Goal: Task Accomplishment & Management: Use online tool/utility

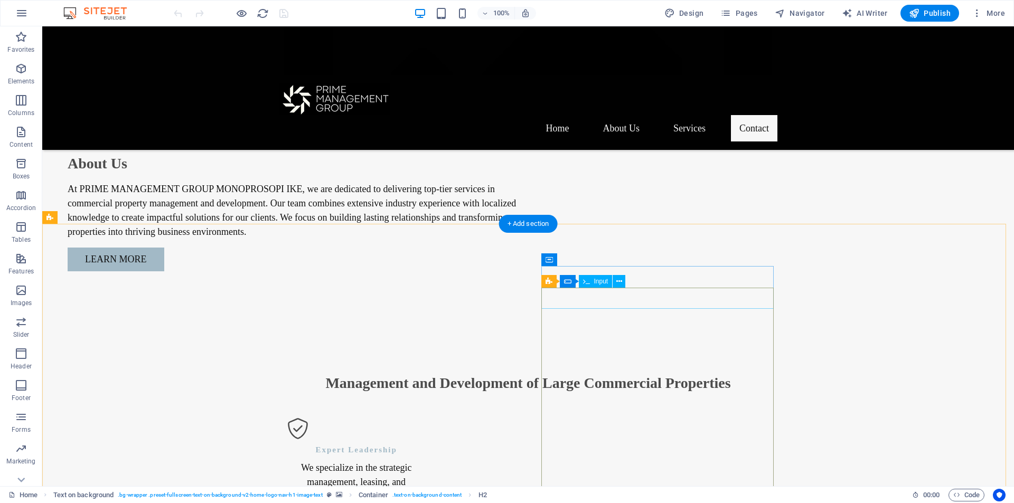
scroll to position [1215, 0]
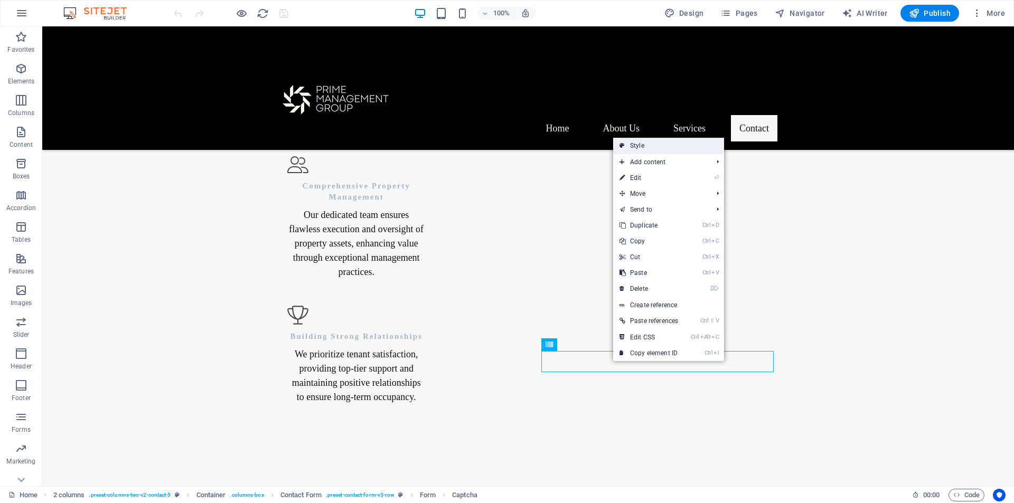
drag, startPoint x: 676, startPoint y: 147, endPoint x: 547, endPoint y: 296, distance: 196.9
click at [676, 147] on link "Style" at bounding box center [668, 146] width 111 height 16
select select "rem"
select select "preset-contact-form-v3-row"
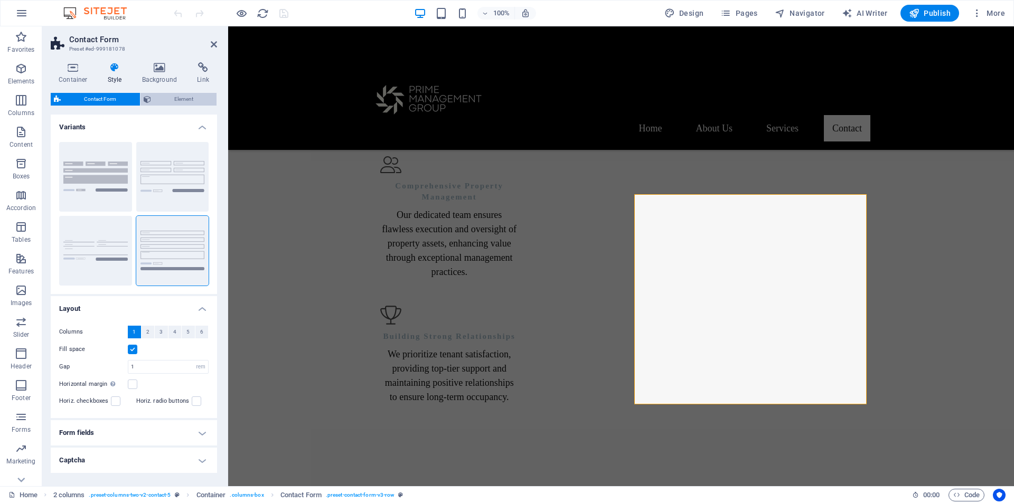
click at [184, 102] on span "Element" at bounding box center [184, 99] width 60 height 13
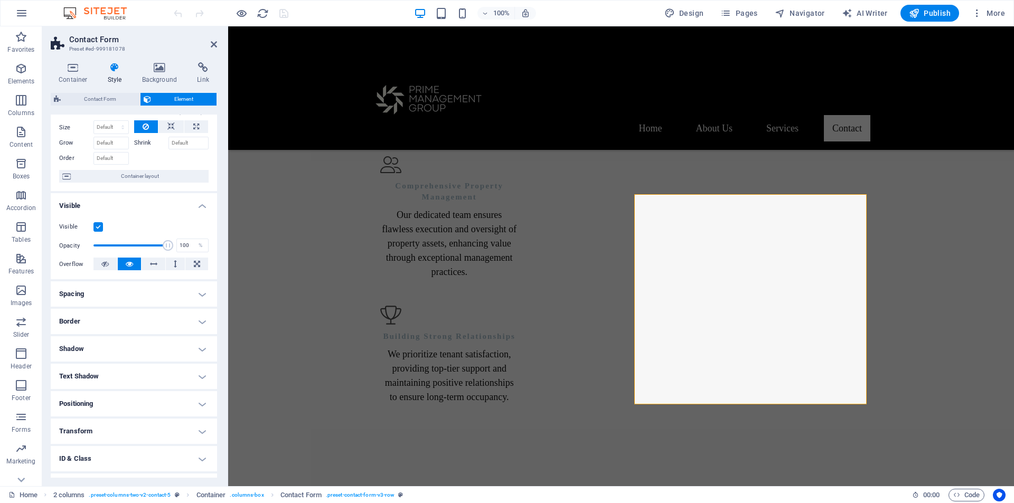
scroll to position [53, 0]
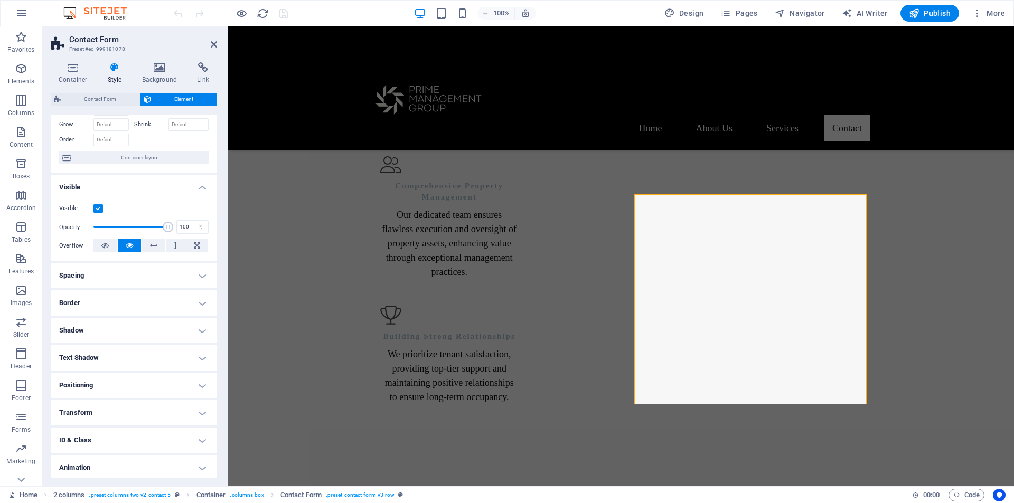
click at [191, 328] on h4 "Shadow" at bounding box center [134, 330] width 166 height 25
click at [191, 328] on h4 "Shadow" at bounding box center [134, 327] width 166 height 19
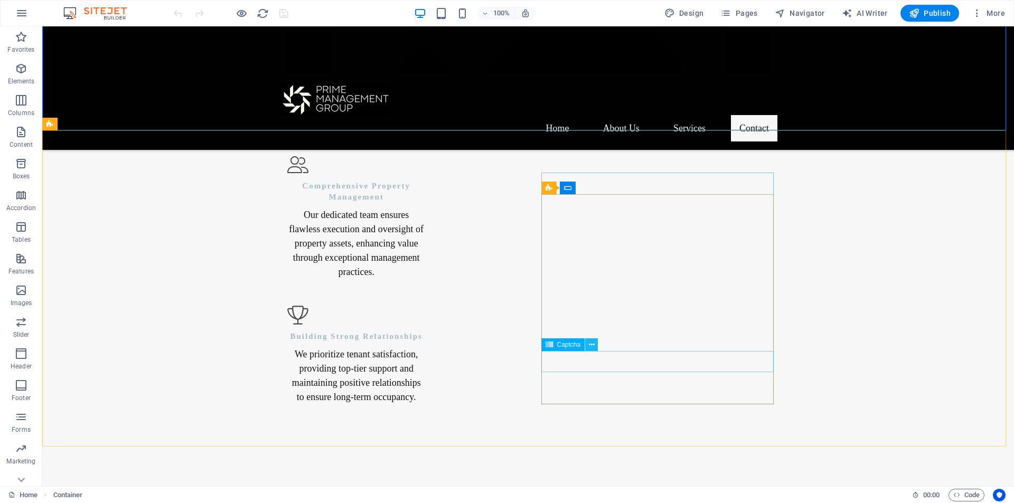
click at [588, 342] on button at bounding box center [591, 344] width 13 height 13
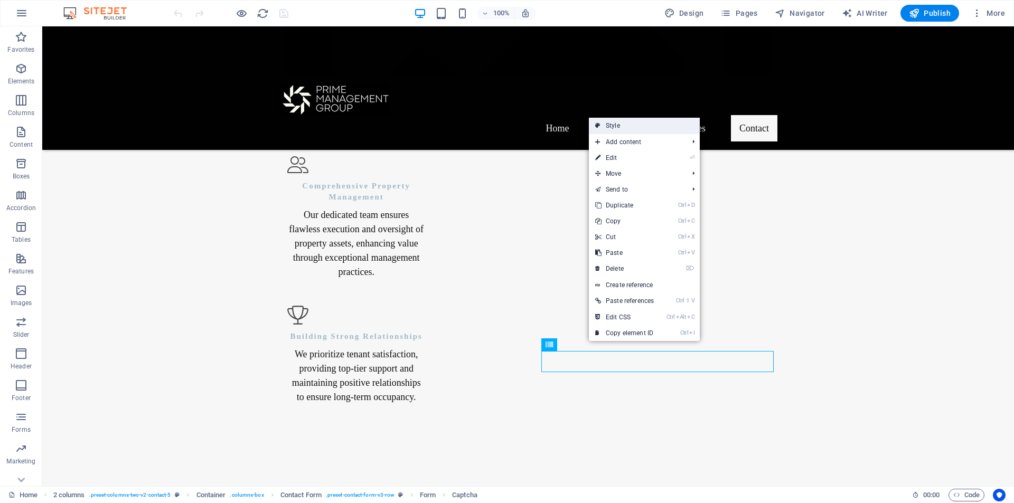
click at [668, 130] on link "Style" at bounding box center [644, 126] width 111 height 16
select select "rem"
select select "preset-contact-form-v3-row"
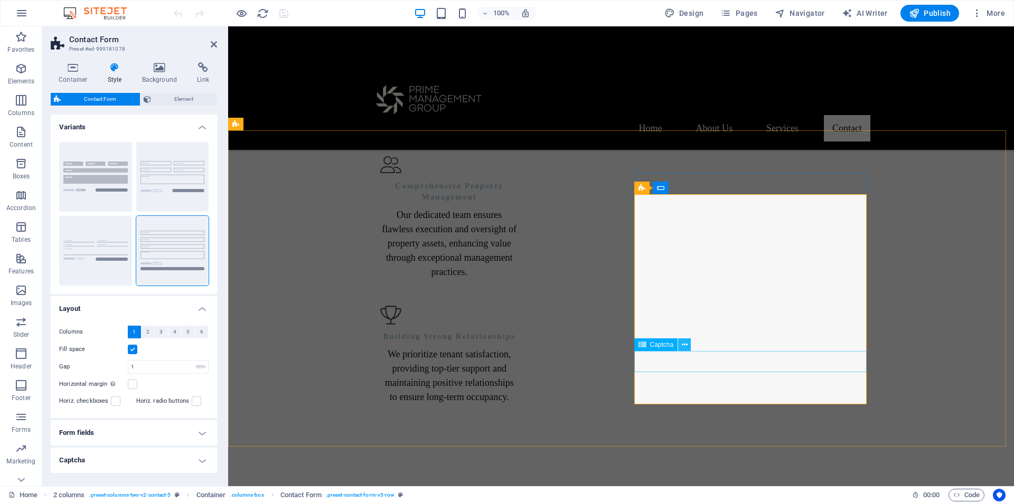
click at [685, 344] on icon at bounding box center [685, 345] width 6 height 11
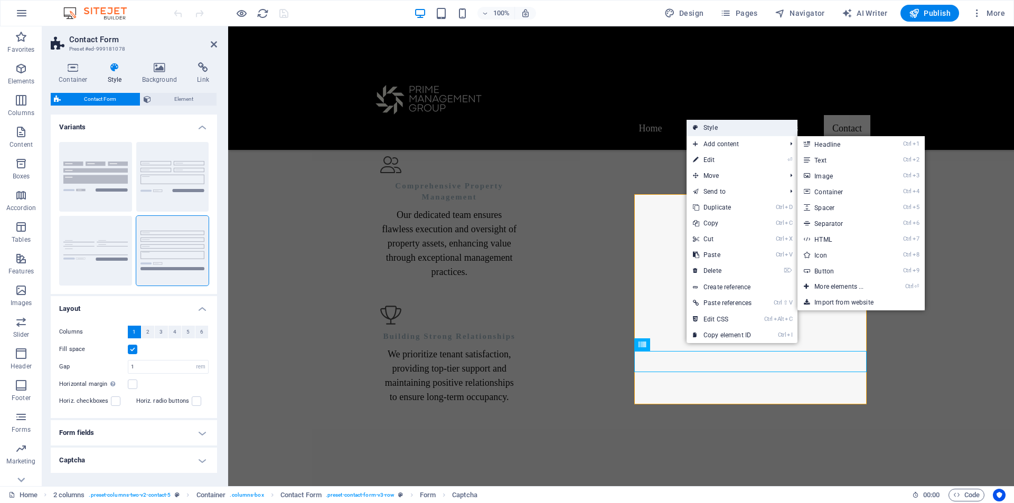
click at [730, 130] on link "Style" at bounding box center [741, 128] width 111 height 16
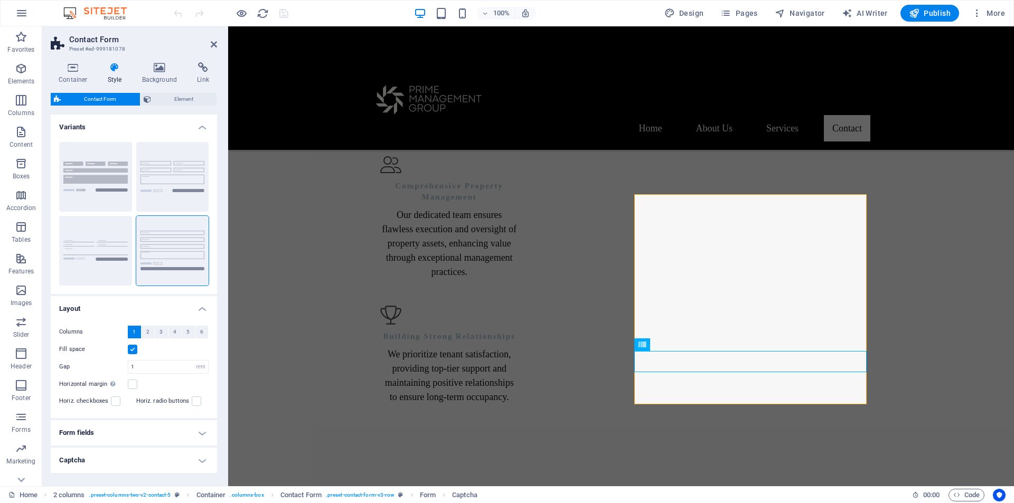
scroll to position [37, 0]
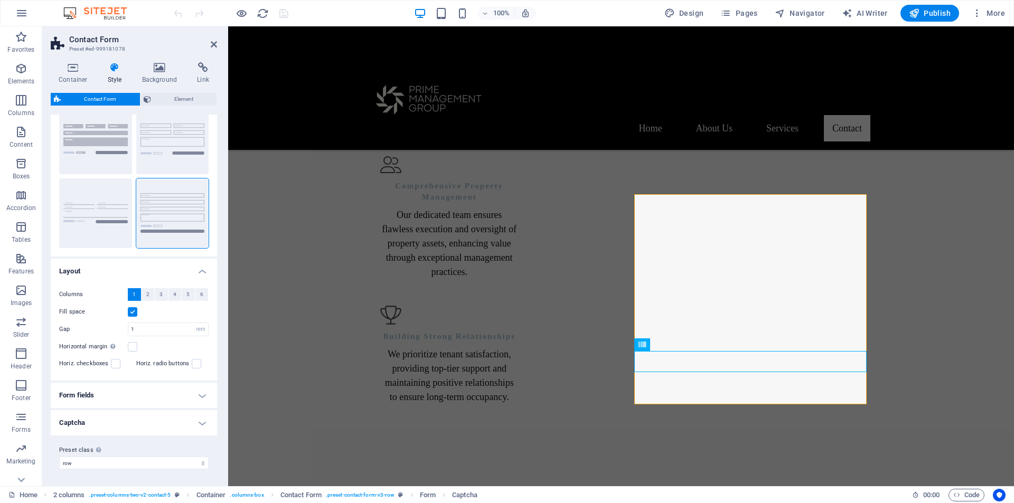
click at [186, 420] on h4 "Captcha" at bounding box center [134, 422] width 166 height 25
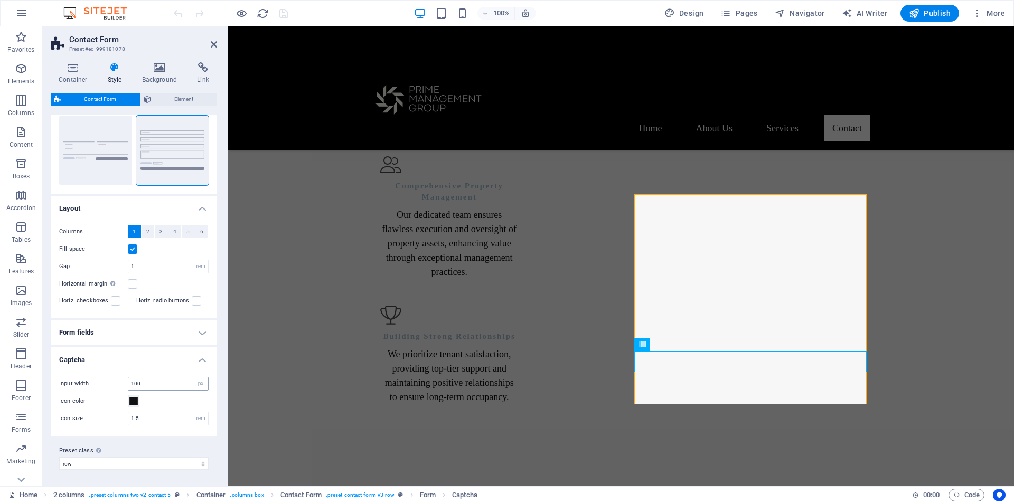
scroll to position [101, 0]
click at [216, 46] on icon at bounding box center [214, 44] width 6 height 8
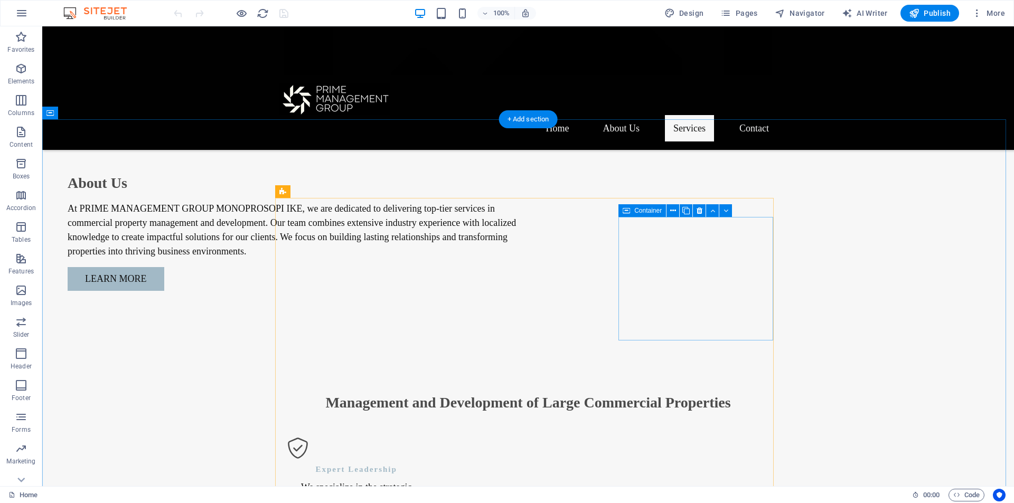
scroll to position [1411, 0]
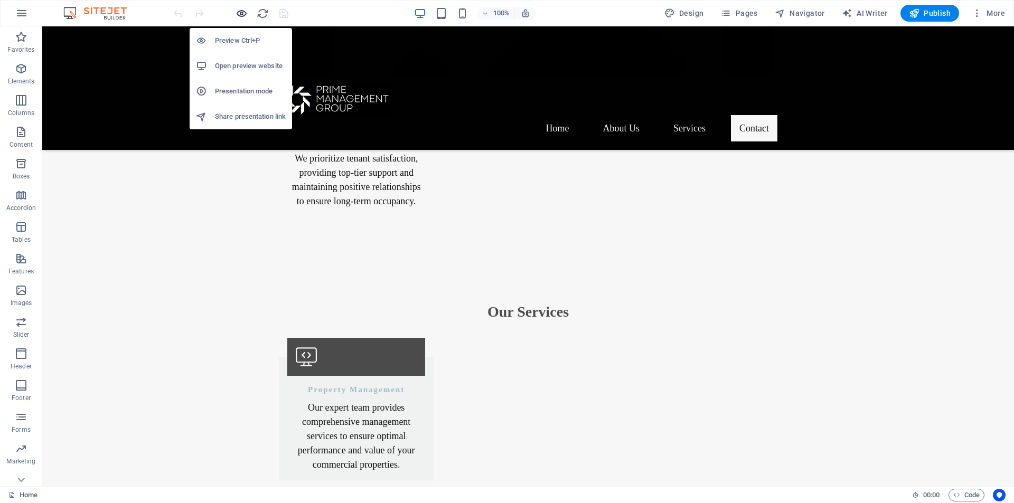
click at [239, 11] on icon "button" at bounding box center [241, 13] width 12 height 12
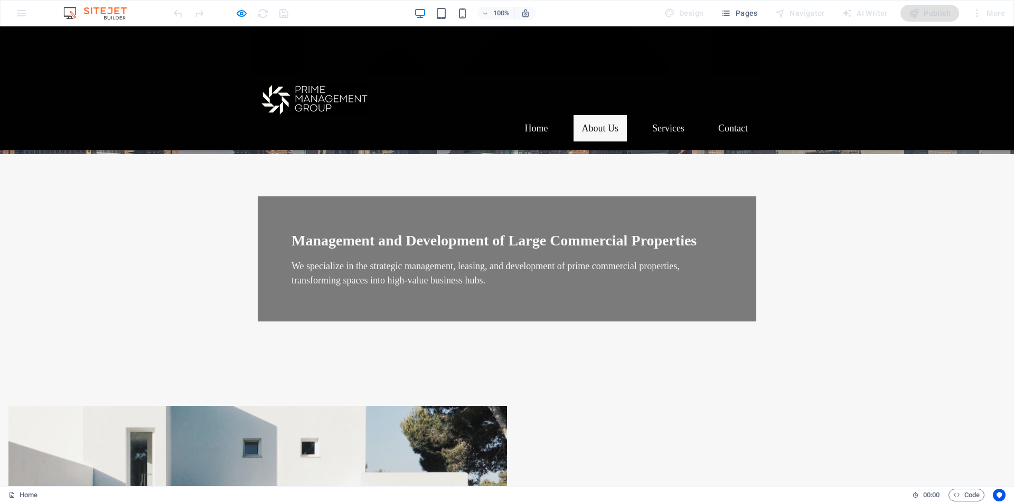
scroll to position [0, 0]
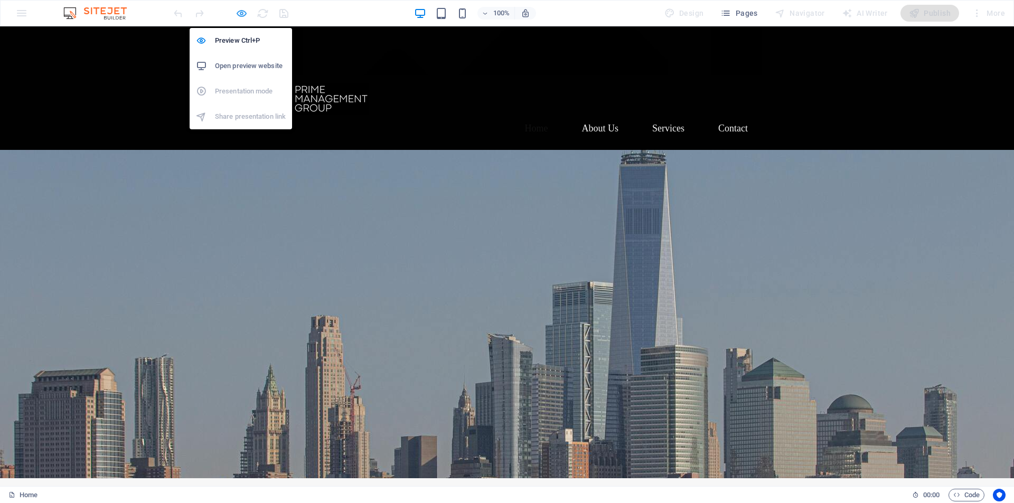
click at [243, 17] on icon "button" at bounding box center [241, 13] width 12 height 12
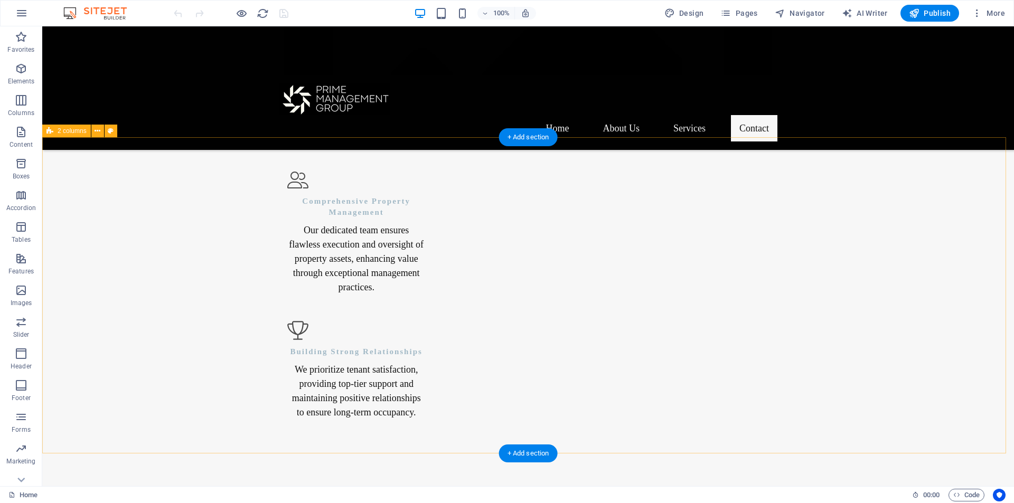
scroll to position [1411, 0]
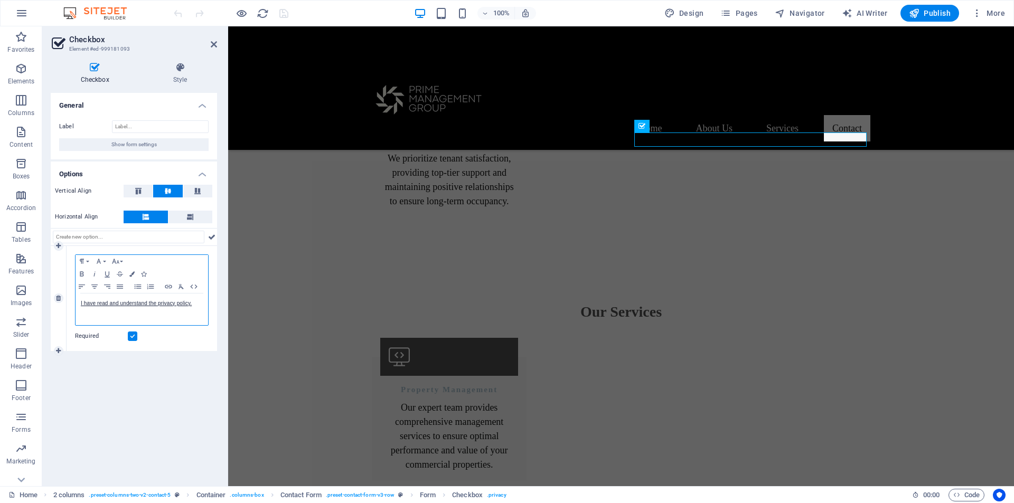
click at [136, 318] on div "I have read and understand the privacy policy." at bounding box center [142, 310] width 133 height 32
click at [194, 308] on div "I have read and understand the privacy policy." at bounding box center [142, 310] width 133 height 32
drag, startPoint x: 181, startPoint y: 304, endPoint x: 192, endPoint y: 310, distance: 12.3
click at [188, 314] on div "I have read and understand the privacy policy." at bounding box center [142, 310] width 133 height 32
drag, startPoint x: 194, startPoint y: 305, endPoint x: 79, endPoint y: 304, distance: 115.6
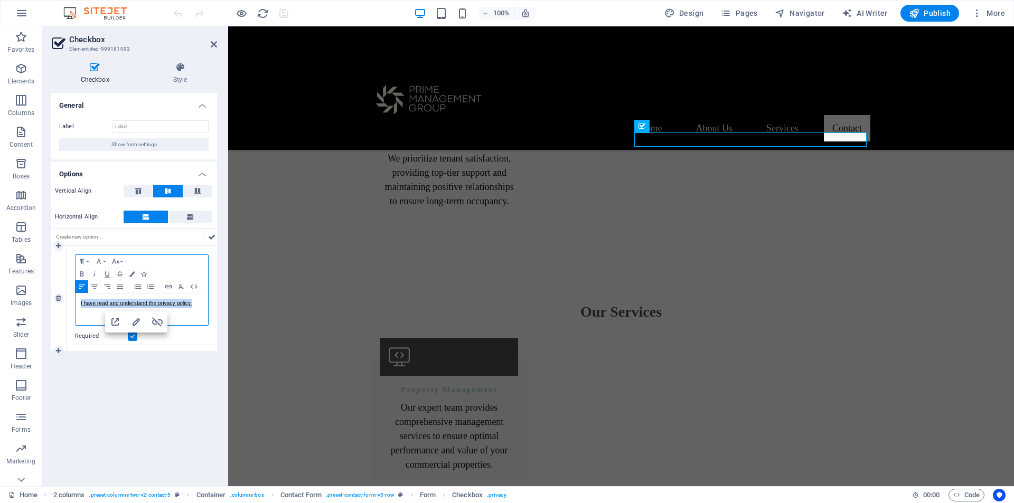
click at [79, 304] on div "I have read and understand the privacy policy." at bounding box center [142, 310] width 133 height 32
copy link "I have read and understand the privacy policy."
click at [99, 312] on div "I have read and understand the privacy policy." at bounding box center [142, 310] width 133 height 32
click at [173, 410] on div "General Label Show form settings Options Vertical Align Horizontal Align 1 Para…" at bounding box center [134, 285] width 166 height 385
click at [125, 312] on div "I have read and understand the privacy policy." at bounding box center [142, 310] width 133 height 32
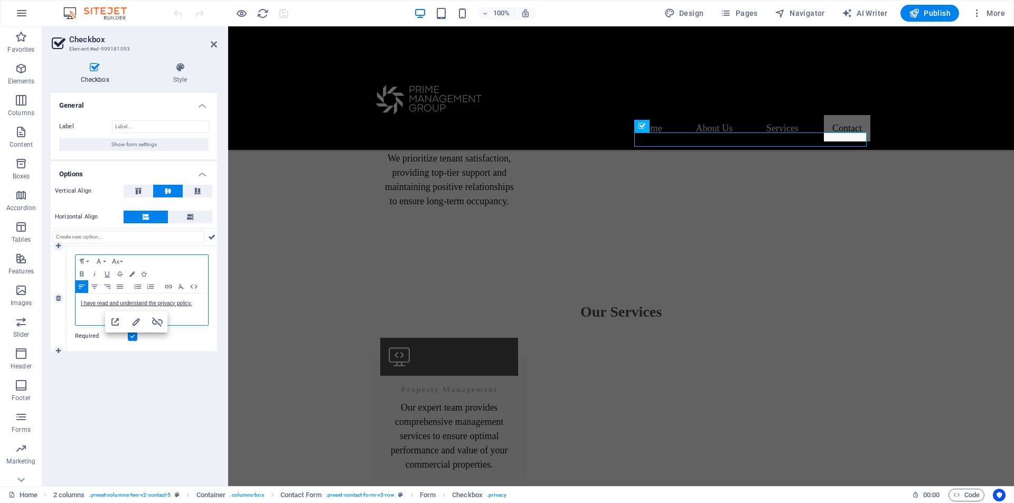
click at [200, 310] on div "I have read and understand the privacy policy." at bounding box center [142, 310] width 133 height 32
click at [169, 402] on div "General Label Show form settings Options Vertical Align Horizontal Align 1 Para…" at bounding box center [134, 285] width 166 height 385
drag, startPoint x: 216, startPoint y: 47, endPoint x: 176, endPoint y: 42, distance: 40.0
click at [216, 47] on icon at bounding box center [214, 44] width 6 height 8
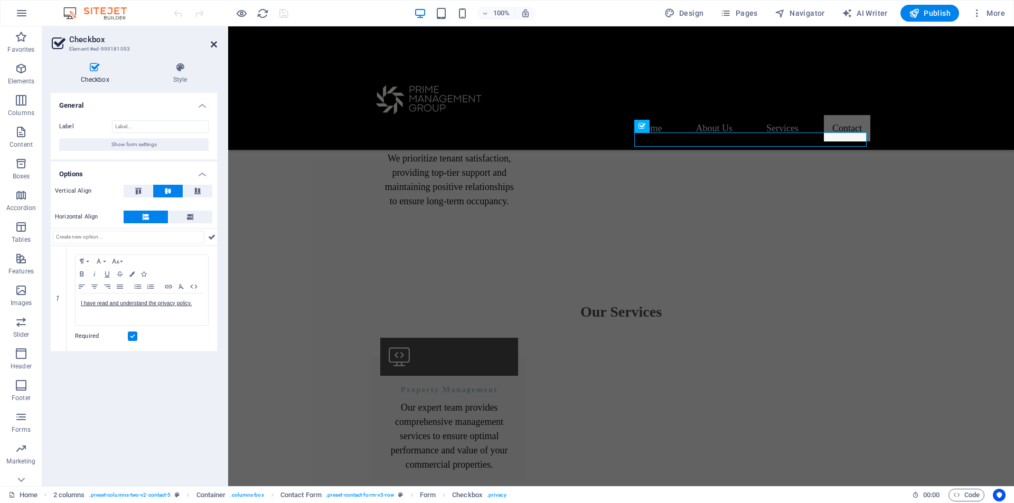
click at [213, 43] on icon at bounding box center [214, 44] width 6 height 8
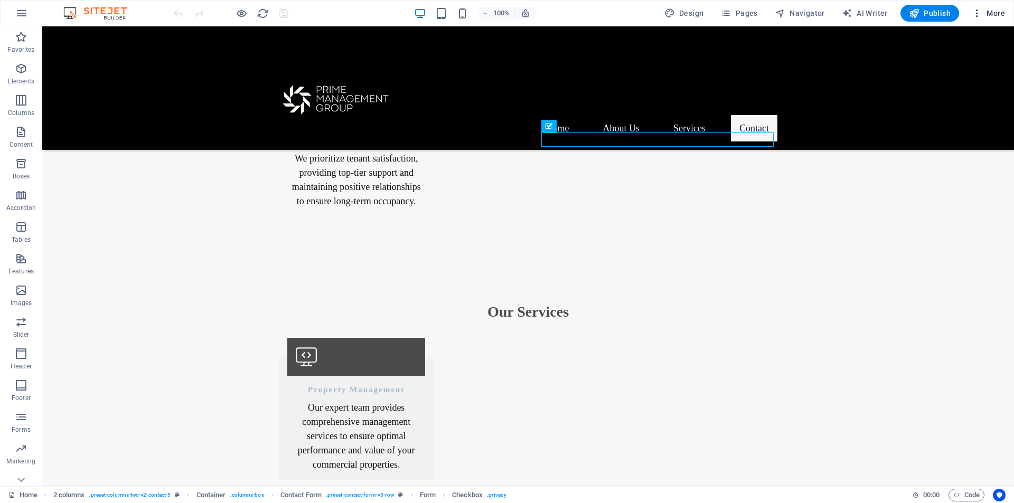
click at [993, 9] on span "More" at bounding box center [988, 13] width 33 height 11
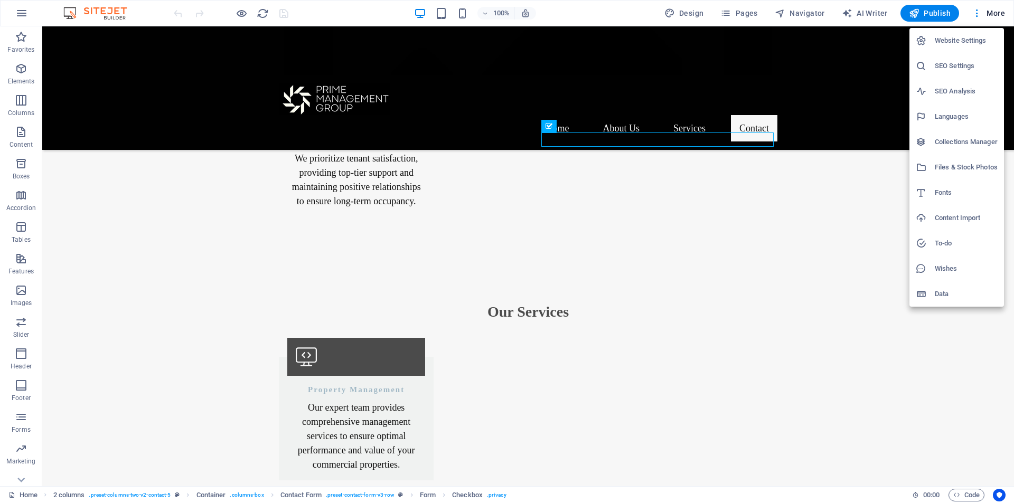
click at [978, 17] on div at bounding box center [507, 251] width 1014 height 503
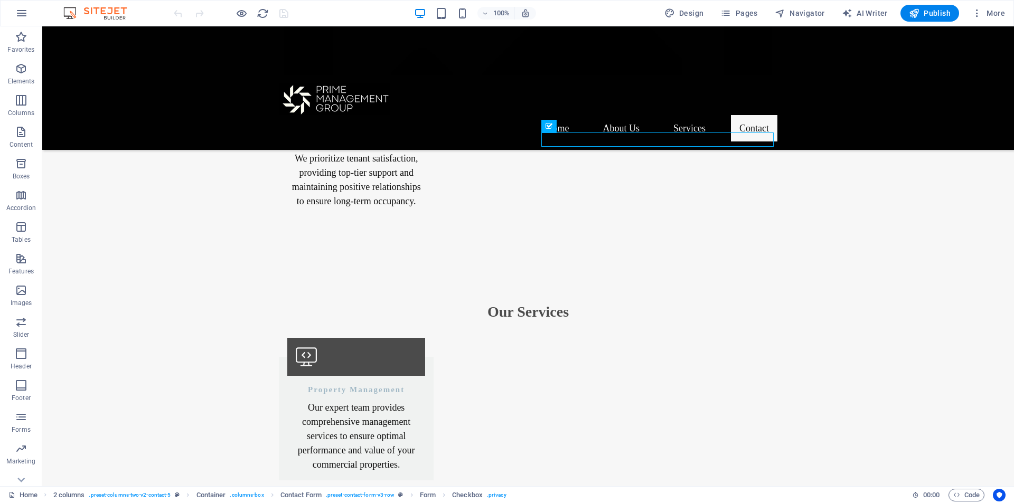
click at [976, 15] on icon "button" at bounding box center [977, 13] width 11 height 11
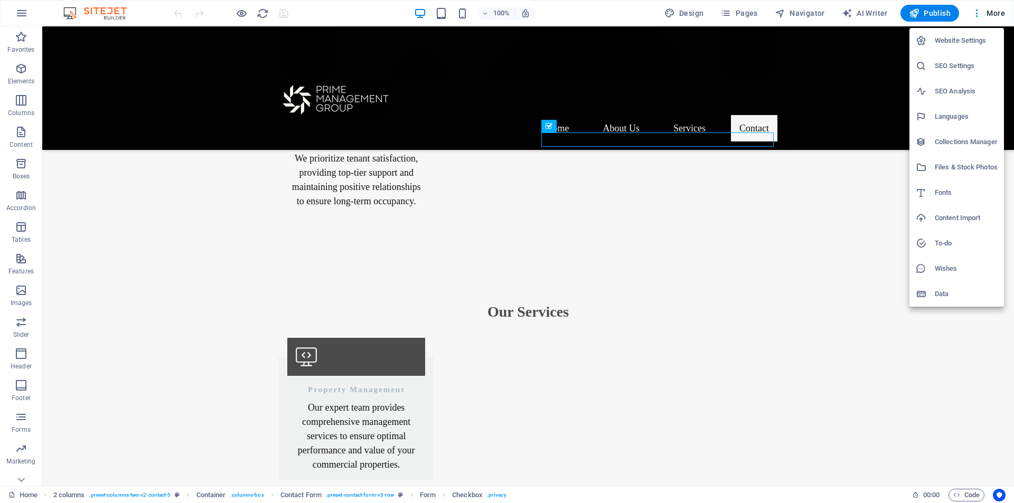
click at [836, 312] on div at bounding box center [507, 251] width 1014 height 503
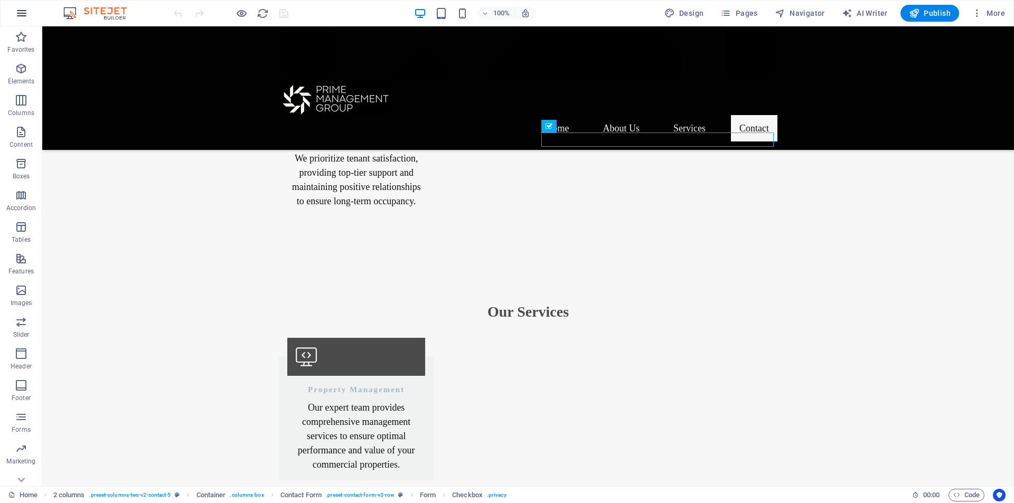
click at [20, 8] on icon "button" at bounding box center [21, 13] width 13 height 13
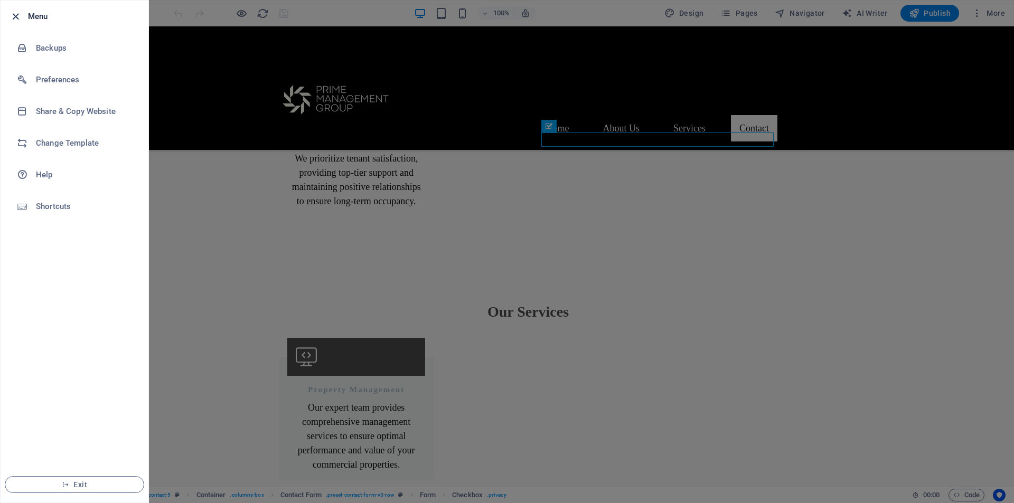
click at [15, 14] on icon "button" at bounding box center [16, 17] width 12 height 12
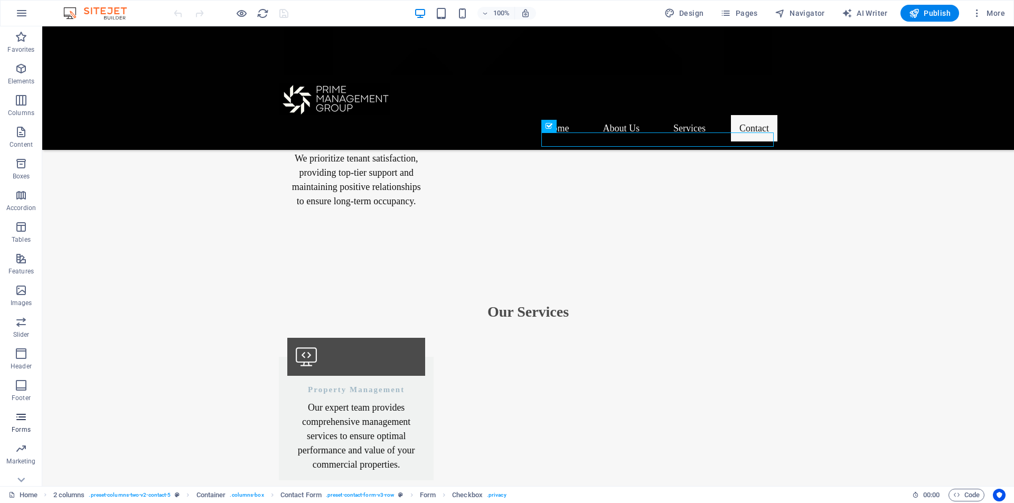
click at [28, 418] on span "Forms" at bounding box center [21, 423] width 42 height 25
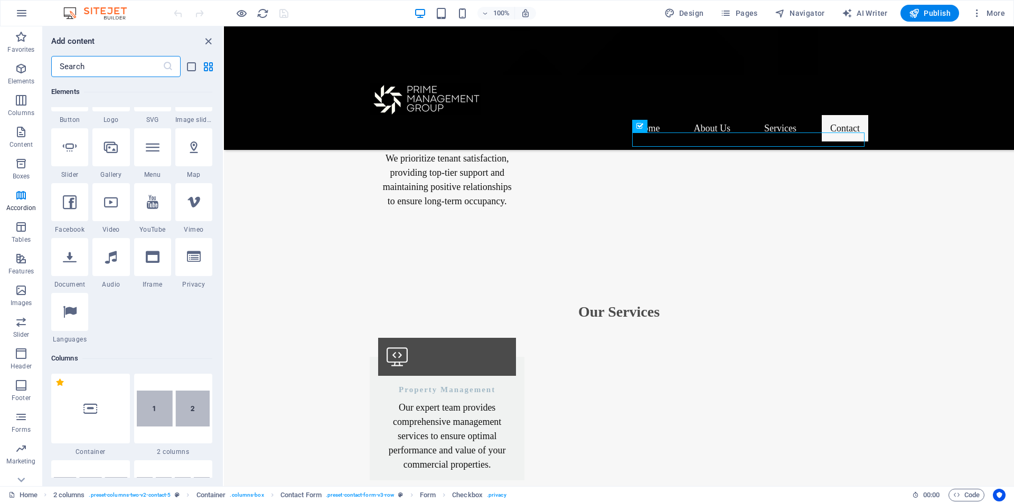
scroll to position [0, 0]
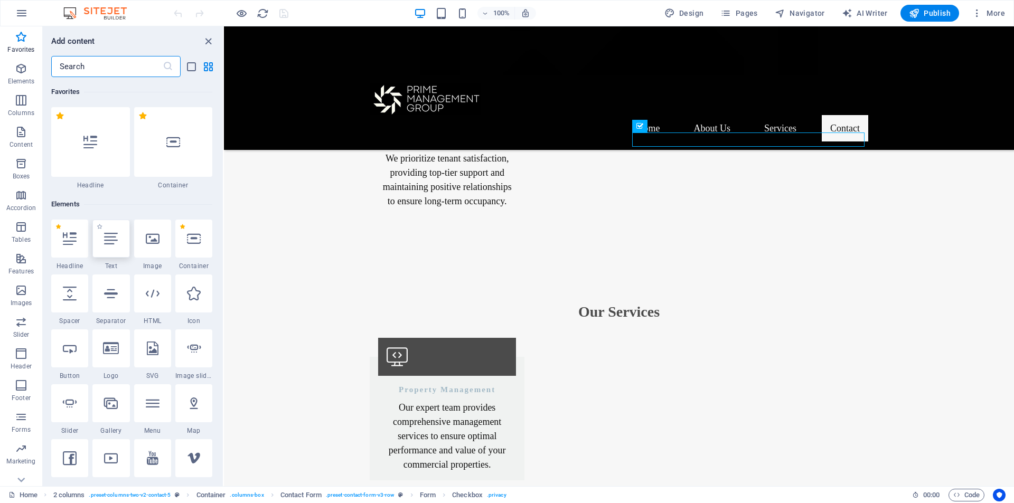
click at [109, 238] on icon at bounding box center [111, 239] width 14 height 14
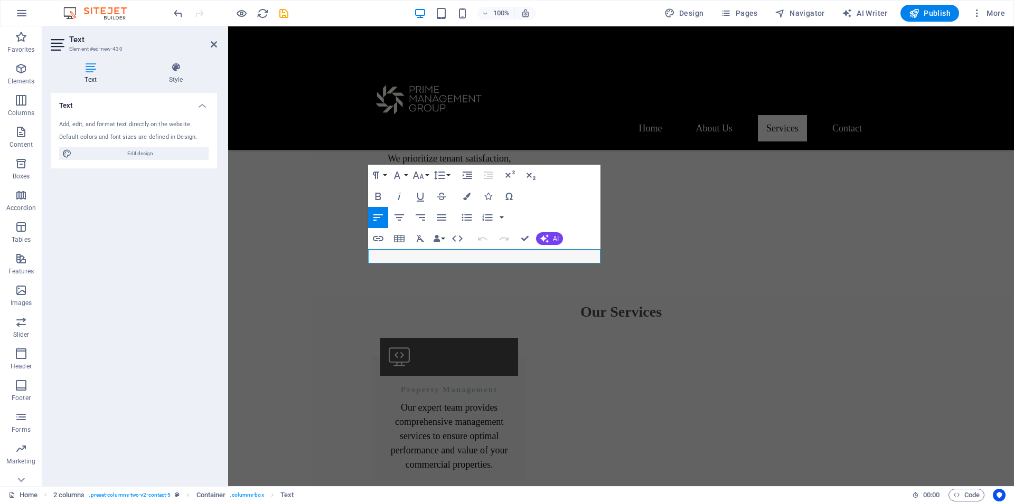
scroll to position [1138, 0]
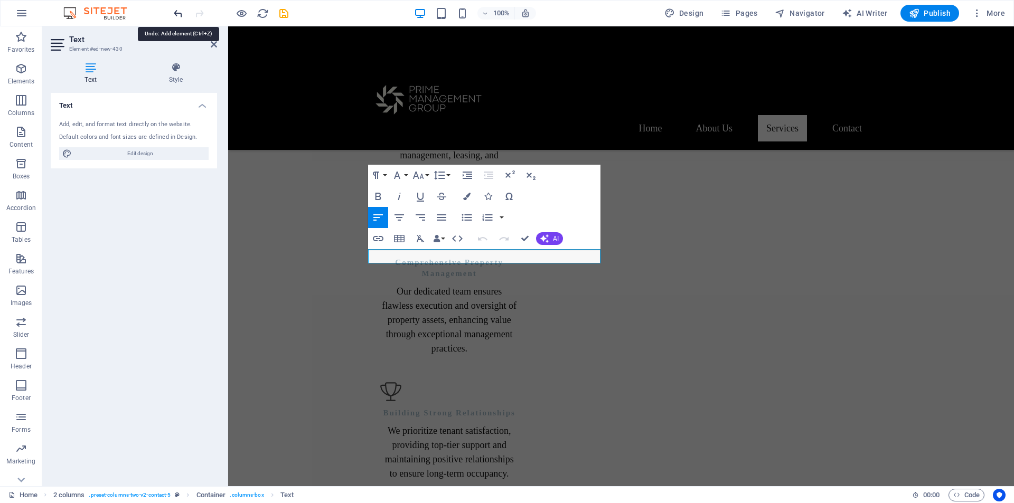
click at [178, 17] on icon "undo" at bounding box center [178, 13] width 12 height 12
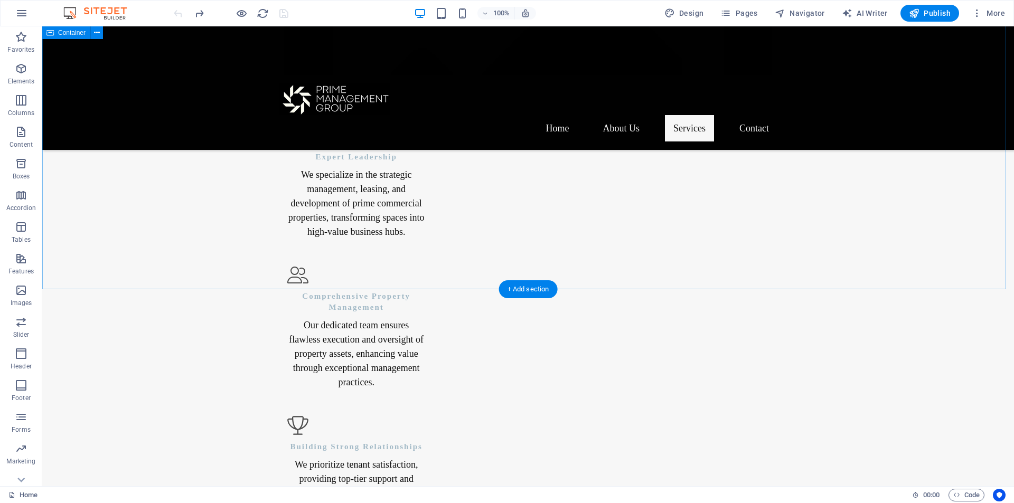
scroll to position [1411, 0]
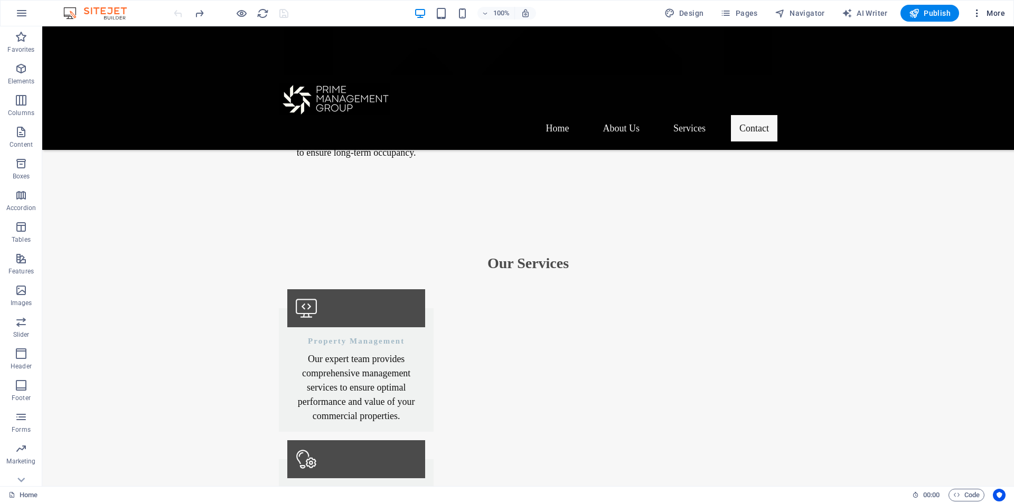
click at [976, 16] on icon "button" at bounding box center [977, 13] width 11 height 11
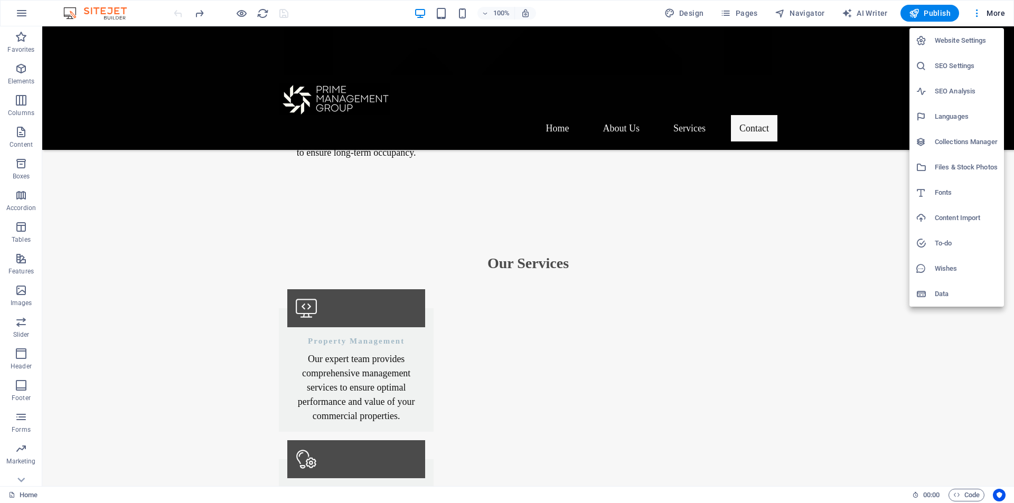
click at [881, 353] on div at bounding box center [507, 251] width 1014 height 503
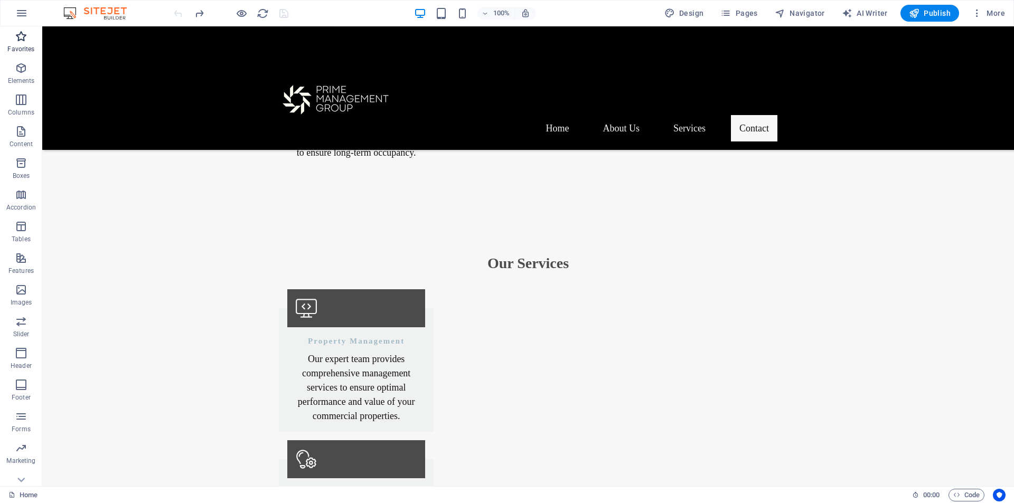
scroll to position [0, 0]
click at [24, 79] on p "Elements" at bounding box center [21, 81] width 27 height 8
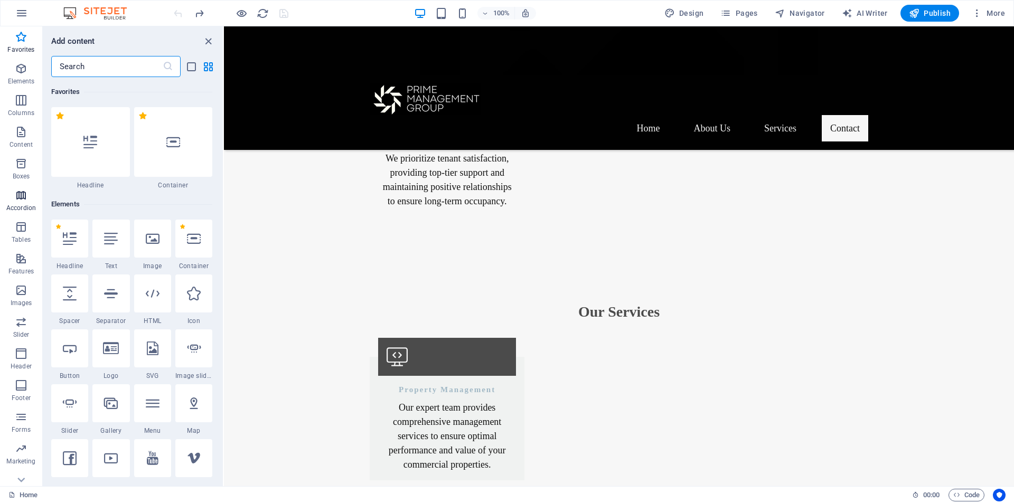
scroll to position [15, 0]
click at [22, 120] on icon "button" at bounding box center [21, 116] width 13 height 13
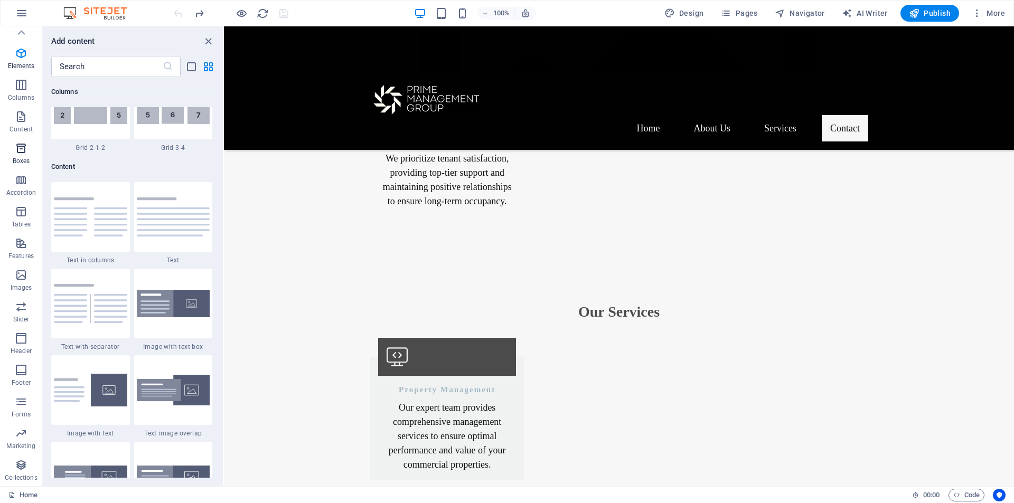
scroll to position [1848, 0]
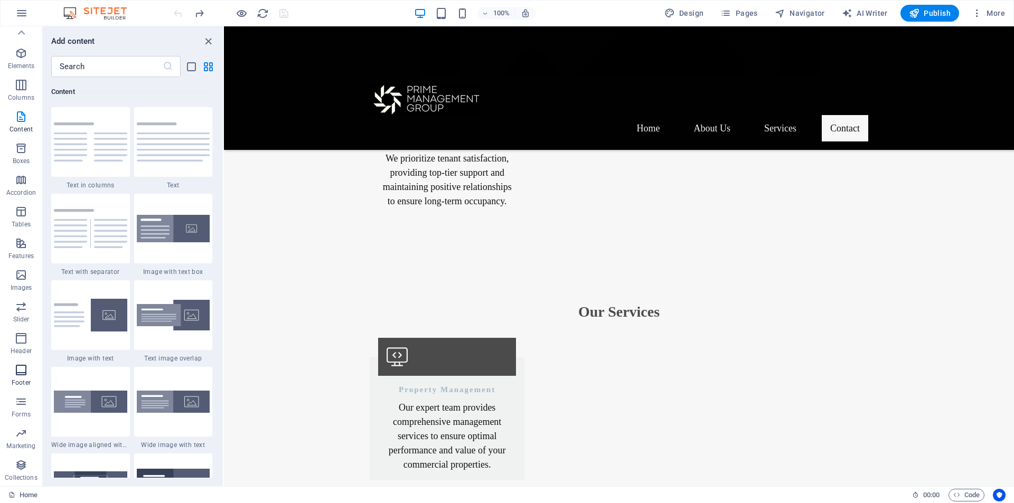
click at [25, 378] on span "Footer" at bounding box center [21, 376] width 42 height 25
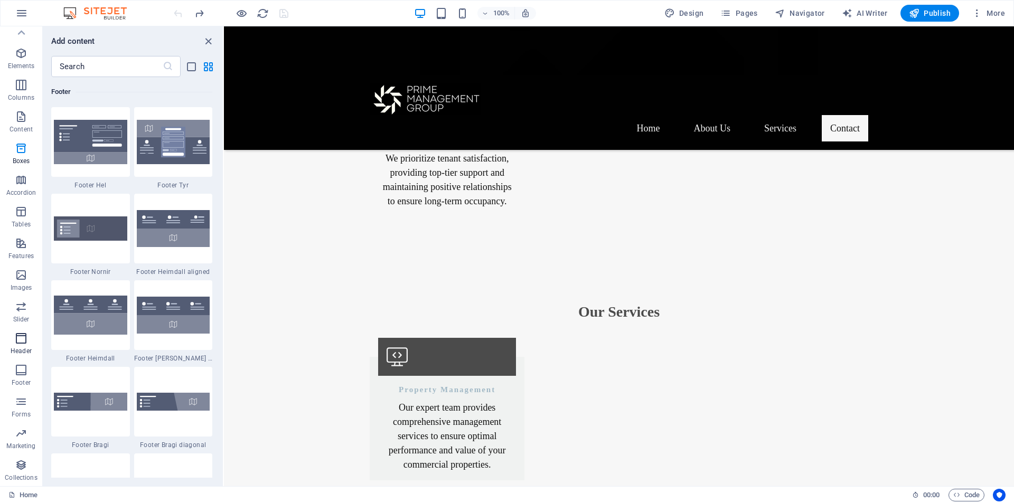
click at [26, 343] on icon "button" at bounding box center [21, 338] width 13 height 13
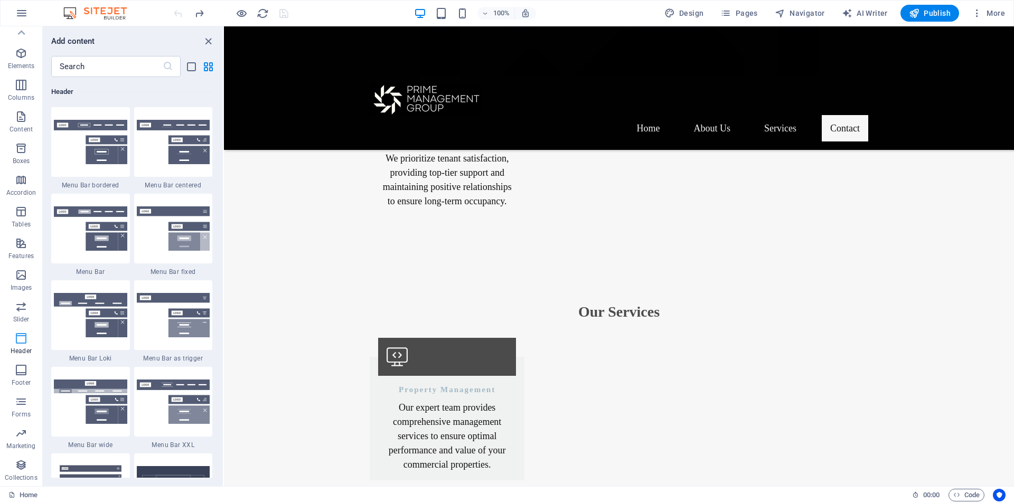
scroll to position [6358, 0]
click at [26, 412] on p "Forms" at bounding box center [21, 414] width 19 height 8
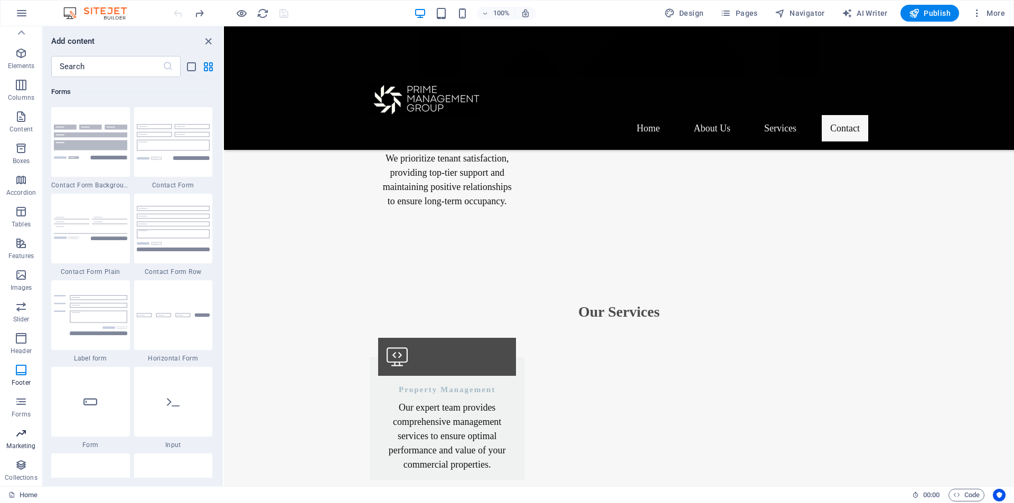
scroll to position [7709, 0]
click at [742, 9] on span "Pages" at bounding box center [738, 13] width 37 height 11
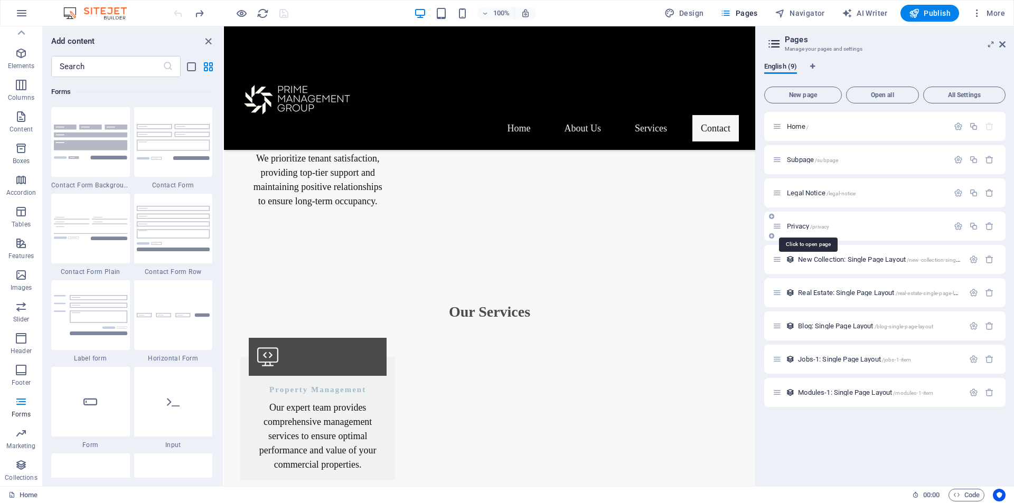
click at [825, 224] on span "/privacy" at bounding box center [819, 227] width 19 height 6
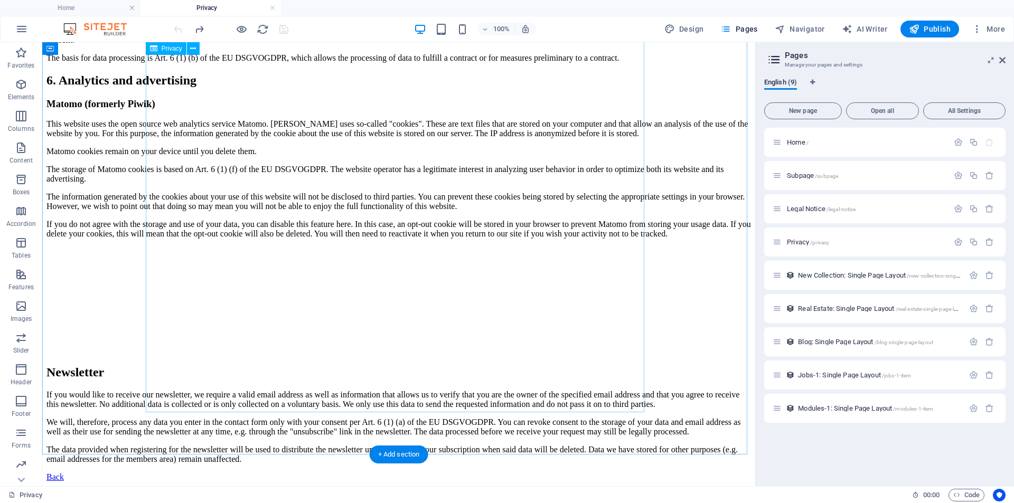
scroll to position [2443, 0]
click at [20, 477] on icon at bounding box center [21, 480] width 15 height 15
click at [25, 34] on icon "button" at bounding box center [21, 29] width 13 height 13
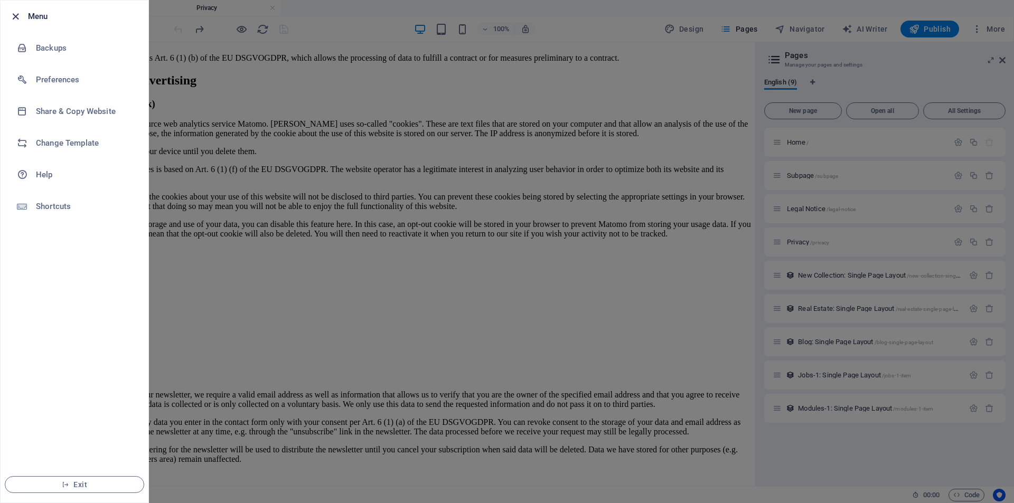
click at [11, 16] on icon "button" at bounding box center [16, 17] width 12 height 12
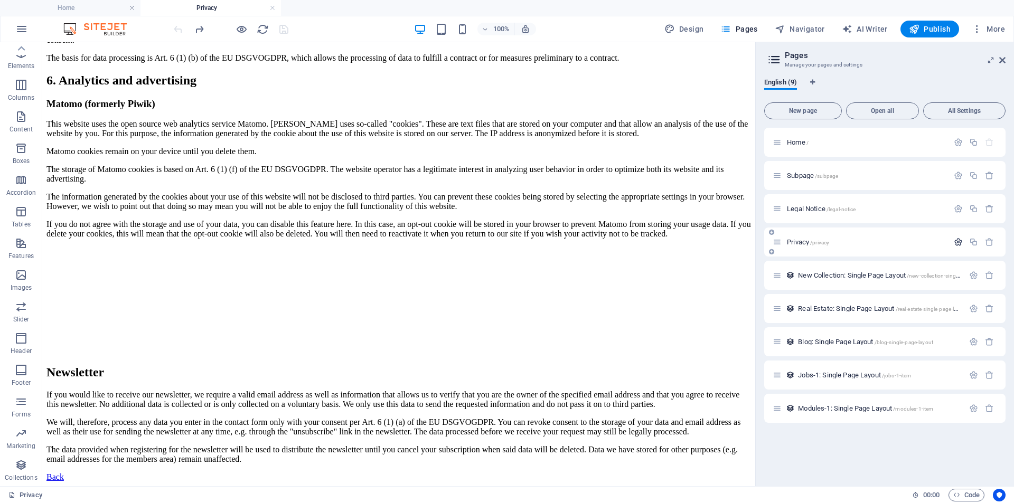
click at [959, 242] on icon "button" at bounding box center [958, 242] width 9 height 9
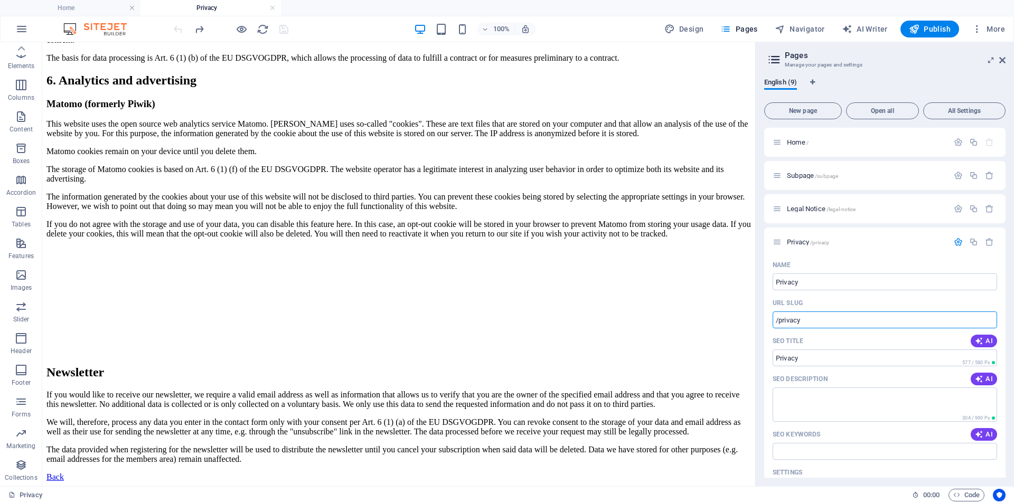
drag, startPoint x: 805, startPoint y: 319, endPoint x: 757, endPoint y: 320, distance: 48.1
click at [757, 320] on aside "Pages Manage your pages and settings English (9) New page Open all All Settings…" at bounding box center [884, 264] width 259 height 444
click at [1005, 53] on h2 "Pages" at bounding box center [895, 56] width 221 height 10
click at [1004, 56] on icon at bounding box center [1002, 60] width 6 height 8
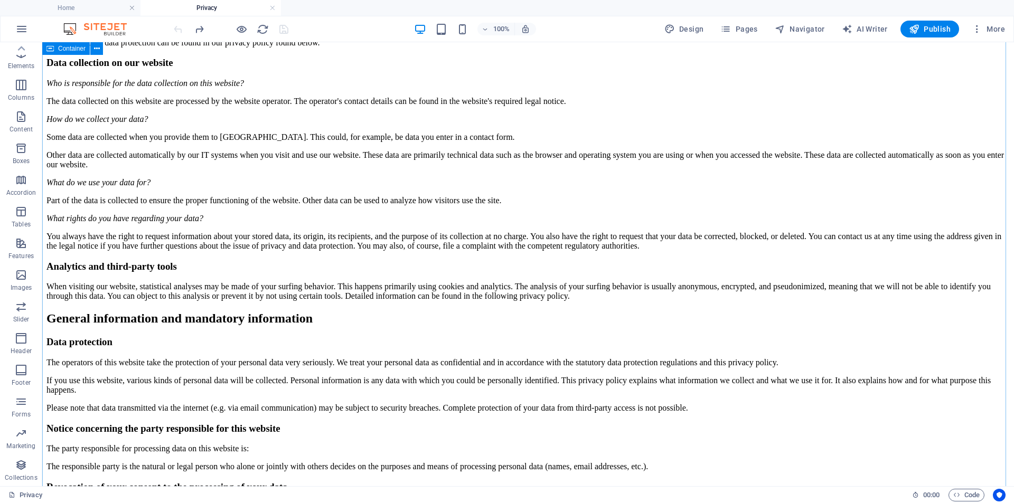
scroll to position [0, 0]
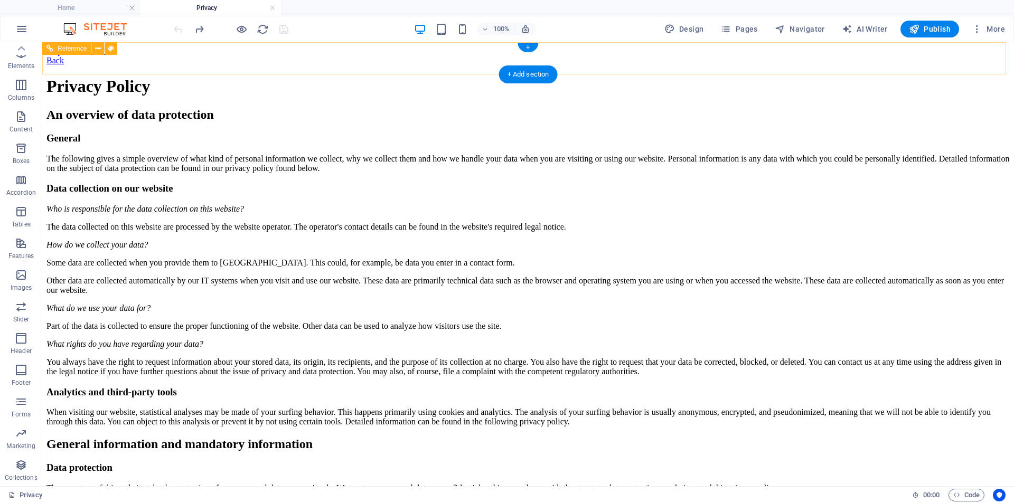
click at [276, 56] on div "Back" at bounding box center [527, 61] width 963 height 10
click at [307, 58] on div "Back" at bounding box center [527, 61] width 963 height 10
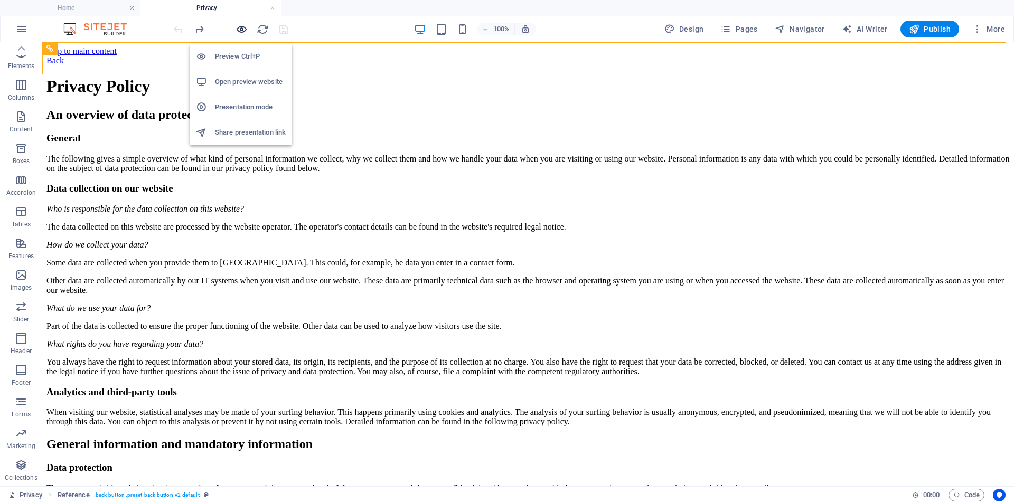
click at [240, 26] on icon "button" at bounding box center [241, 29] width 12 height 12
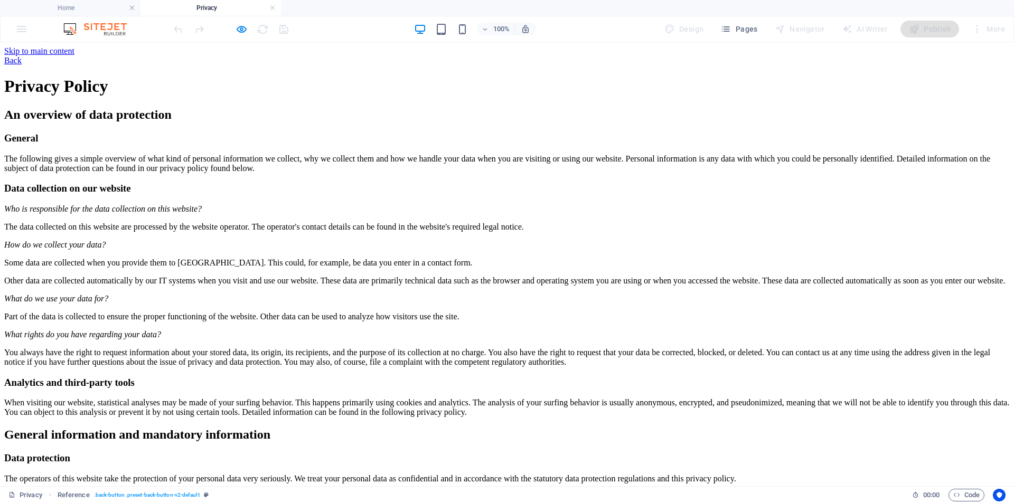
click at [22, 57] on link "Back" at bounding box center [12, 60] width 17 height 9
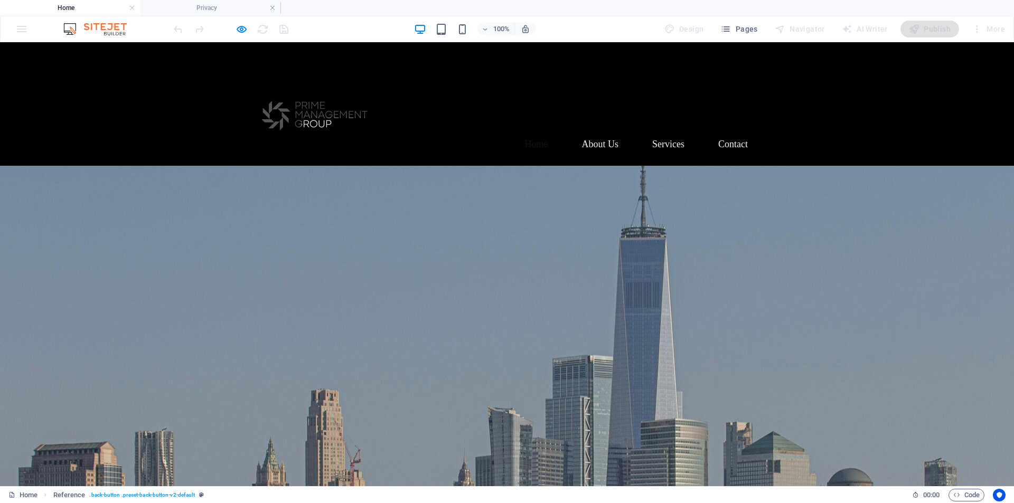
scroll to position [1384, 0]
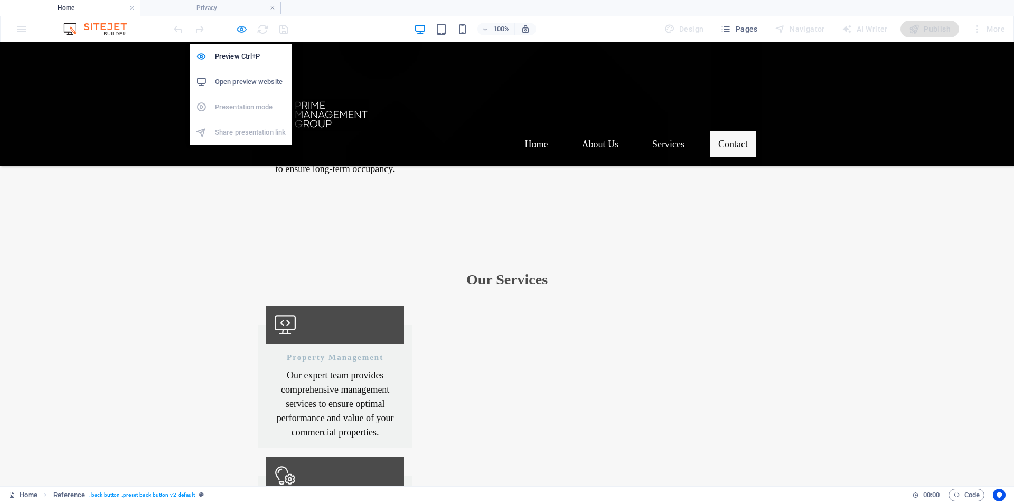
click at [241, 29] on icon "button" at bounding box center [241, 29] width 12 height 12
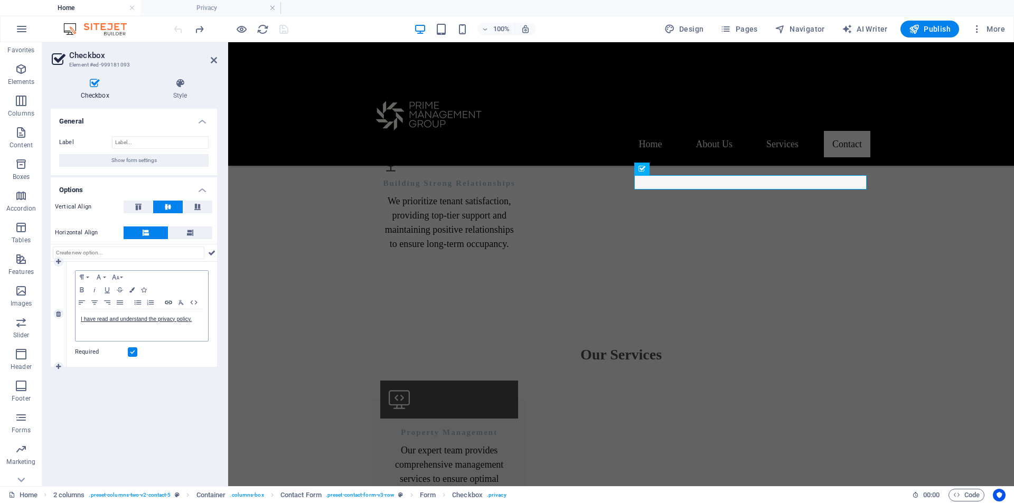
click at [168, 304] on icon "button" at bounding box center [168, 302] width 7 height 4
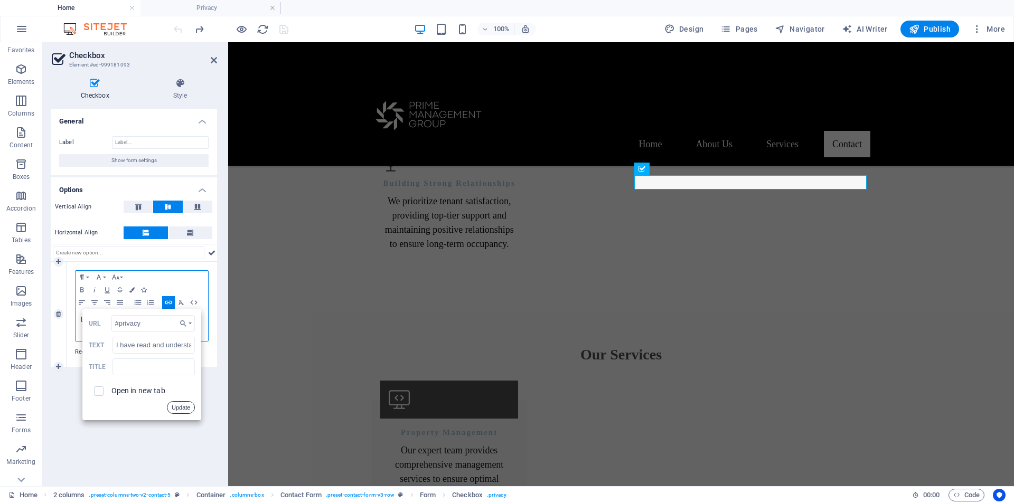
click at [182, 408] on button "Update" at bounding box center [181, 407] width 28 height 13
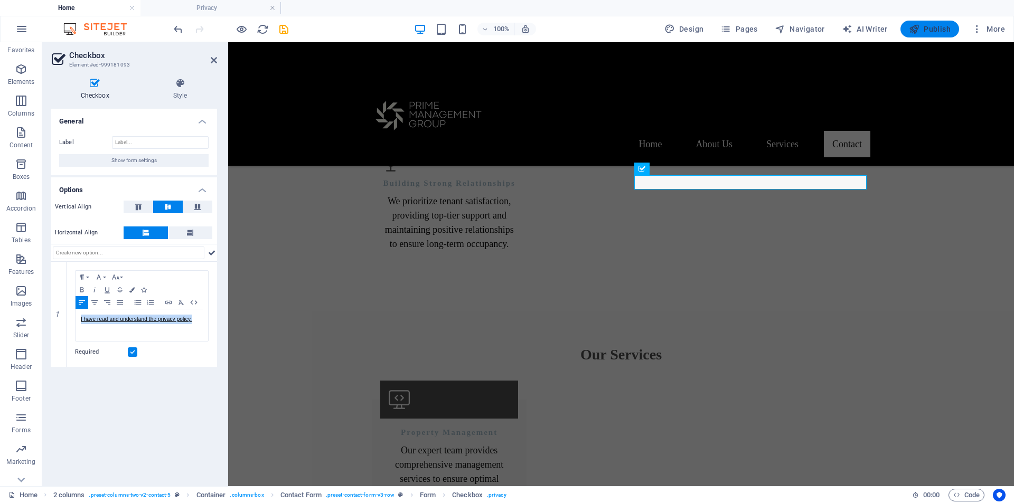
click at [919, 27] on icon "button" at bounding box center [914, 29] width 11 height 11
checkbox input "false"
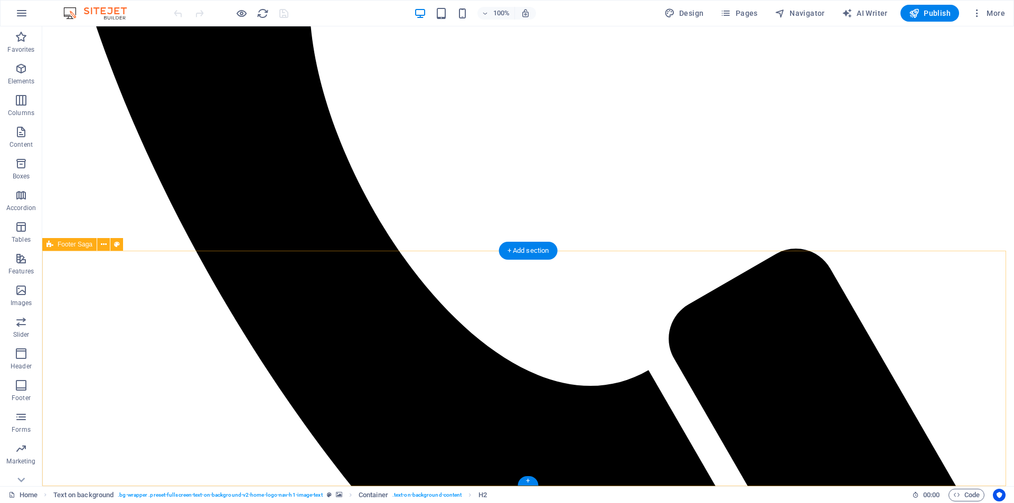
scroll to position [1411, 0]
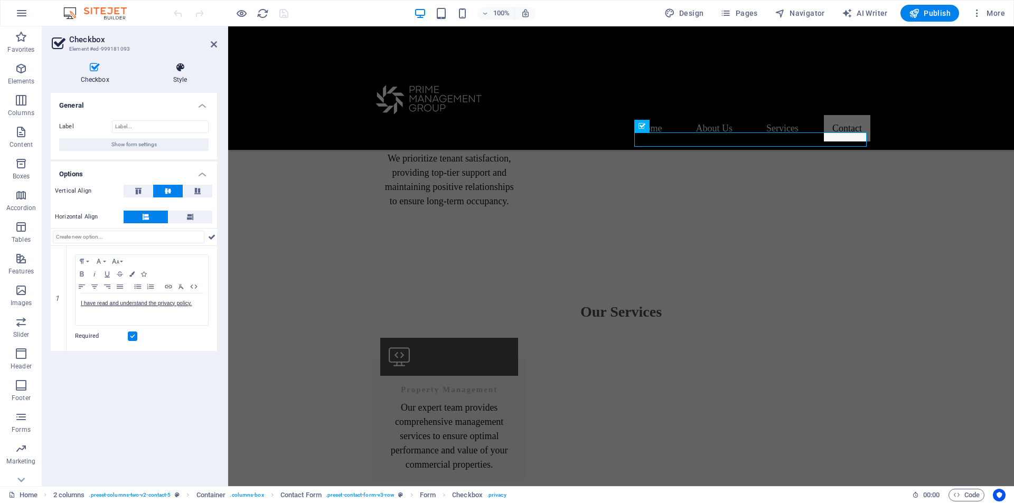
click at [176, 75] on h4 "Style" at bounding box center [180, 73] width 74 height 22
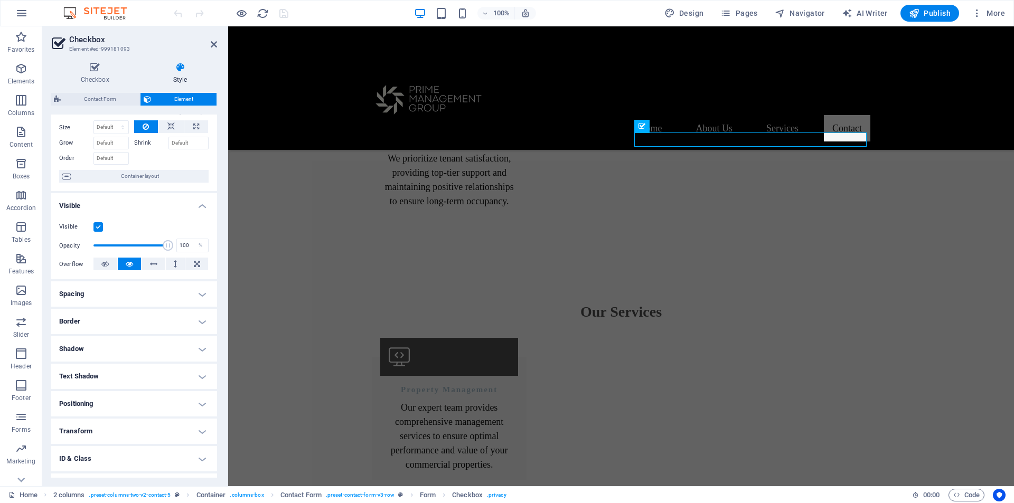
scroll to position [0, 0]
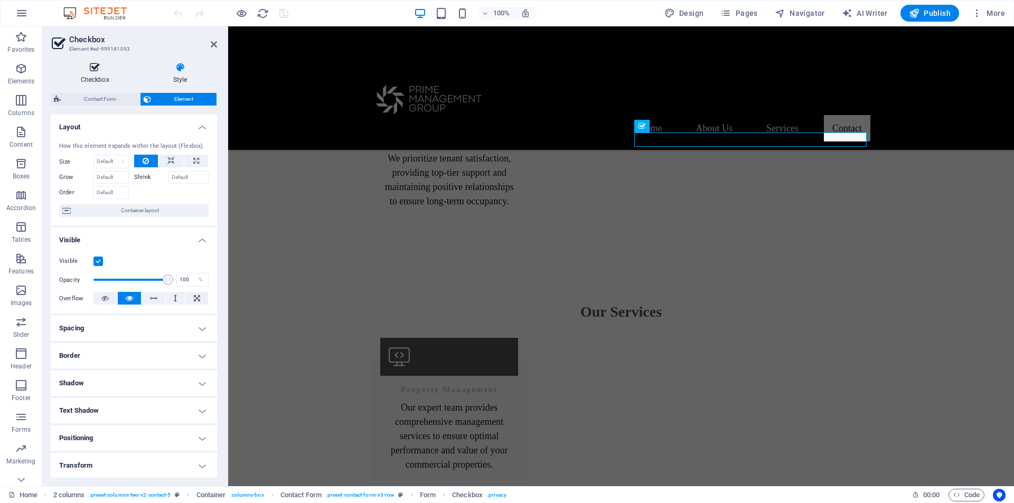
click at [101, 67] on icon at bounding box center [95, 67] width 88 height 11
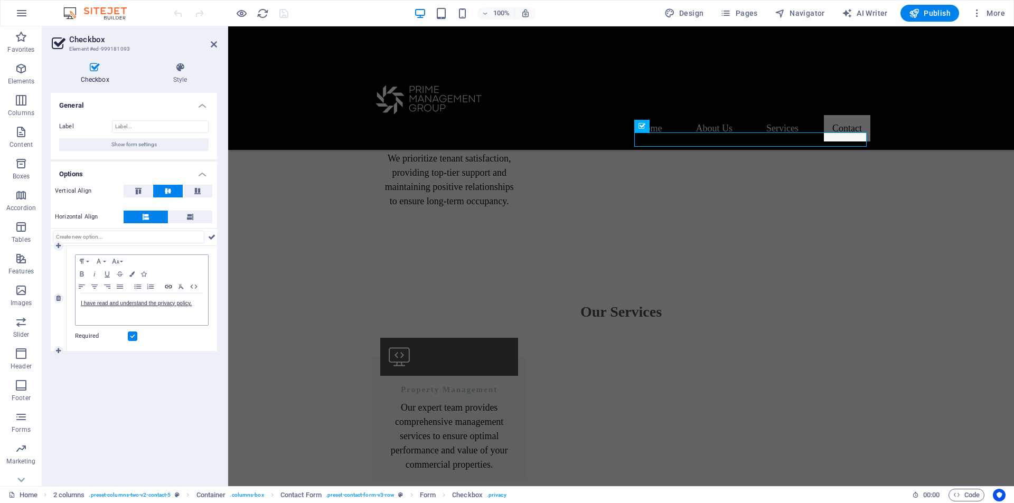
click at [168, 288] on icon "button" at bounding box center [168, 287] width 7 height 4
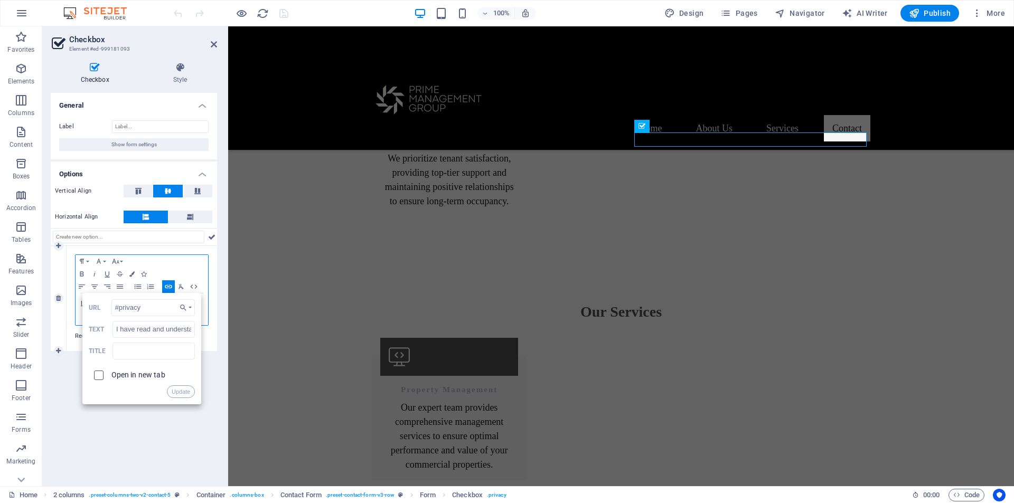
click at [101, 373] on input "checkbox" at bounding box center [97, 374] width 10 height 10
checkbox input "true"
click at [184, 395] on button "Update" at bounding box center [181, 391] width 28 height 13
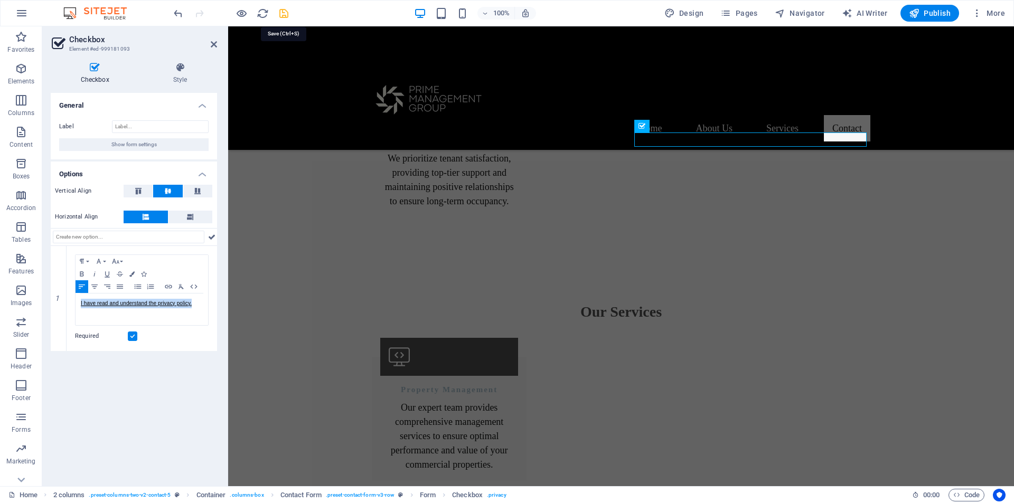
click at [288, 13] on icon "save" at bounding box center [284, 13] width 12 height 12
checkbox input "false"
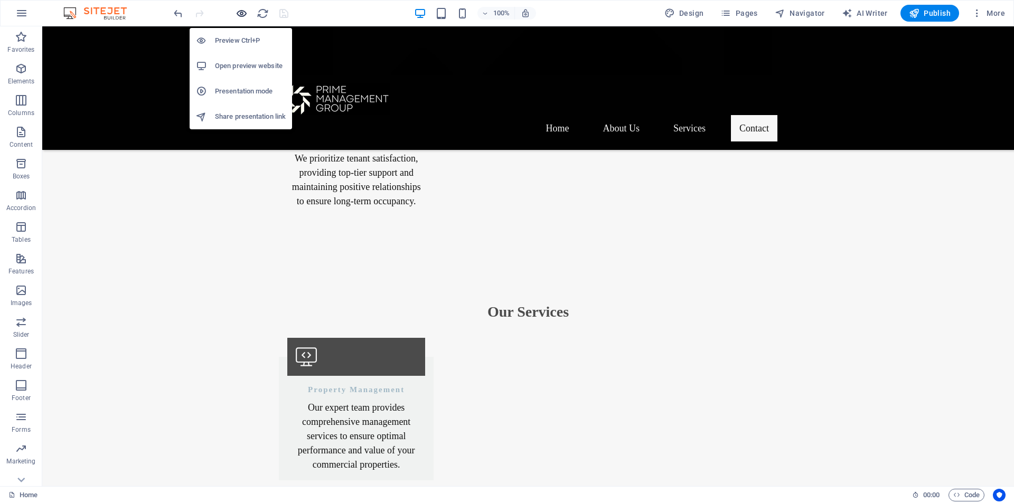
click at [239, 14] on icon "button" at bounding box center [241, 13] width 12 height 12
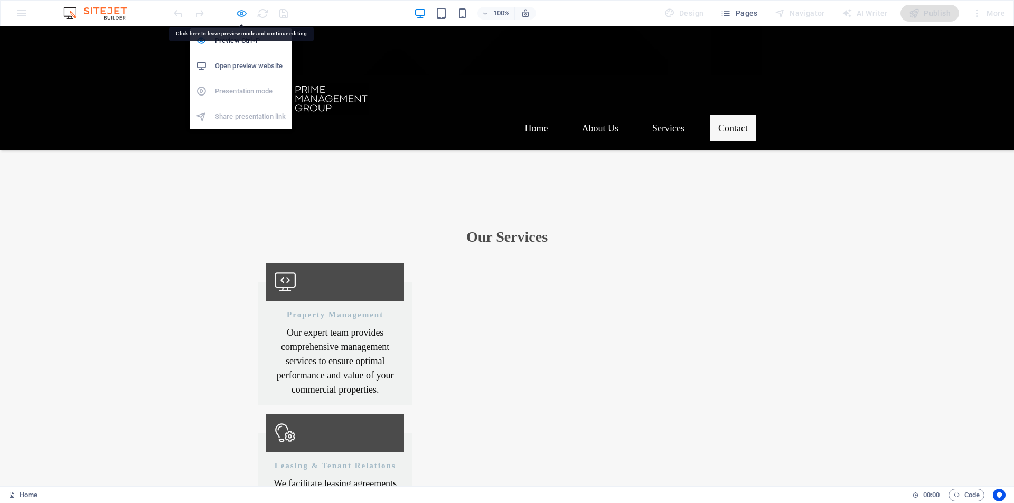
click at [237, 14] on icon "button" at bounding box center [241, 13] width 12 height 12
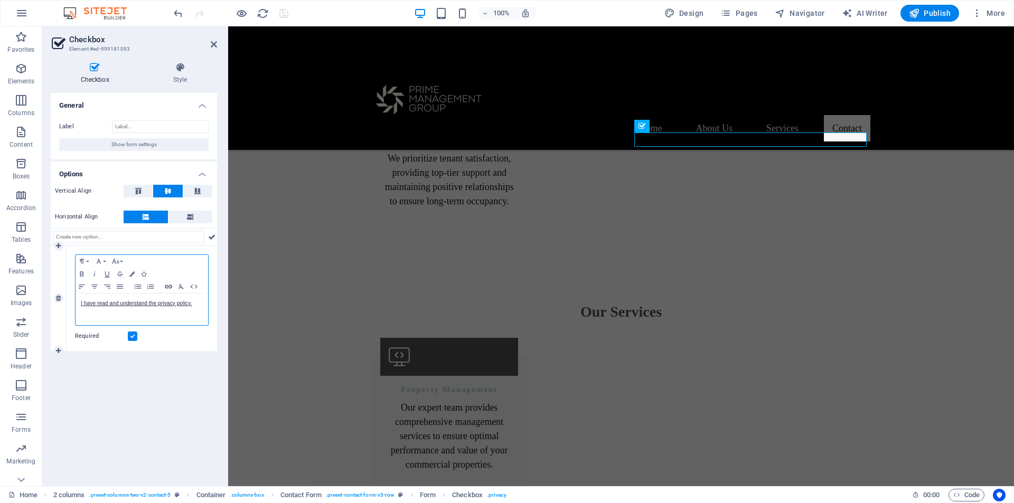
click at [168, 286] on icon "button" at bounding box center [168, 287] width 7 height 4
type input "I have read and understand the privacy policy."
checkbox input "true"
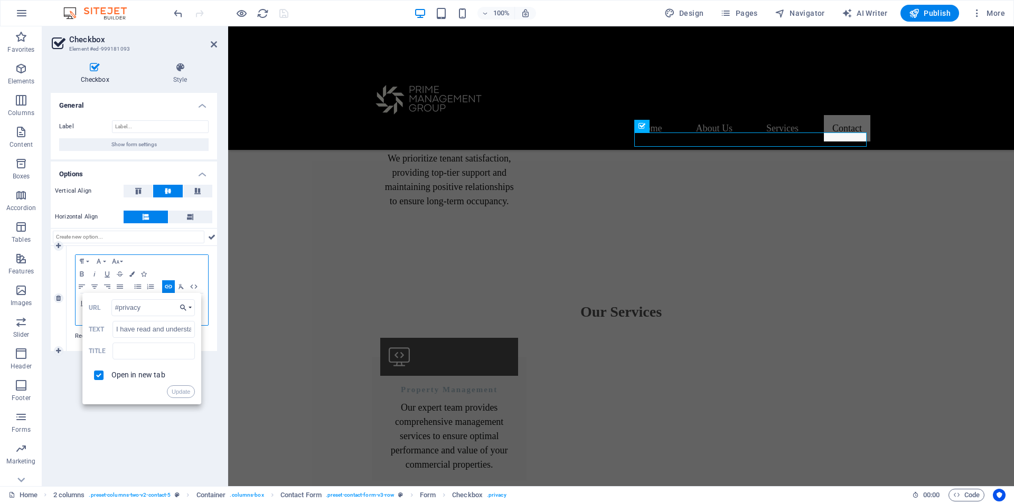
click at [183, 304] on icon "button" at bounding box center [183, 308] width 11 height 8
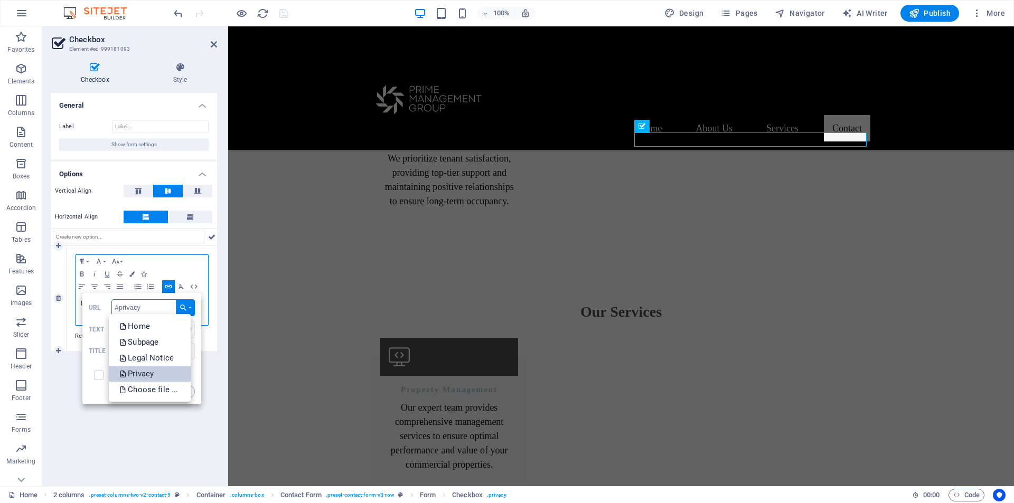
click at [159, 374] on link "Privacy" at bounding box center [150, 374] width 82 height 16
type input "/privacy"
checkbox input "false"
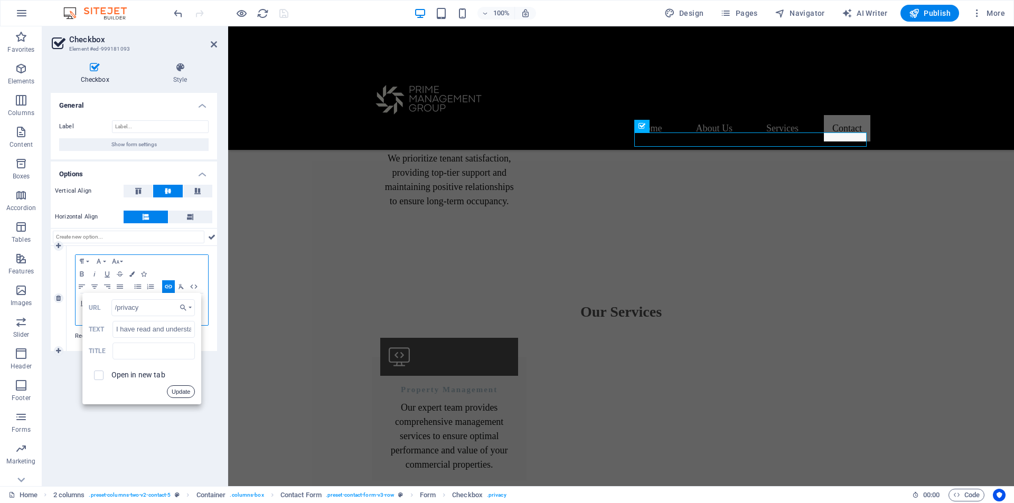
click at [180, 392] on button "Update" at bounding box center [181, 391] width 28 height 13
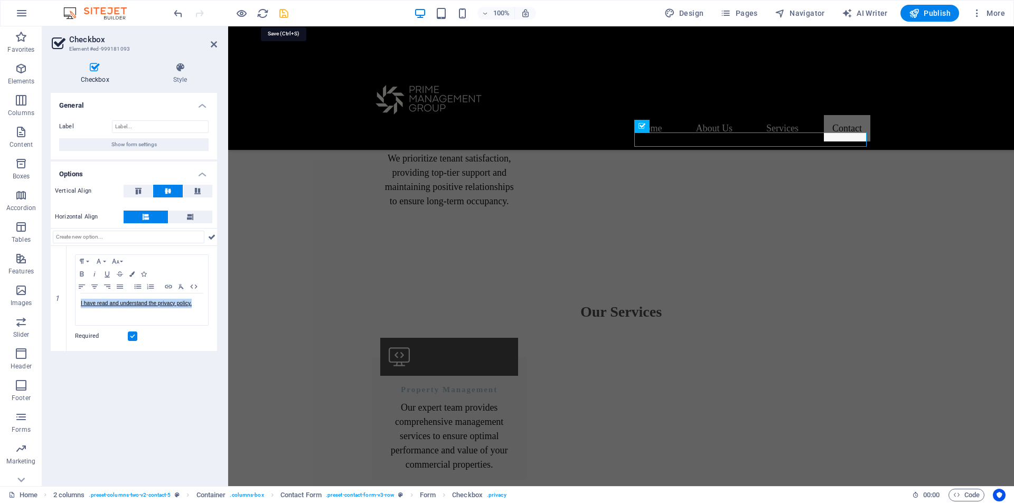
click at [285, 16] on icon "save" at bounding box center [284, 13] width 12 height 12
checkbox input "false"
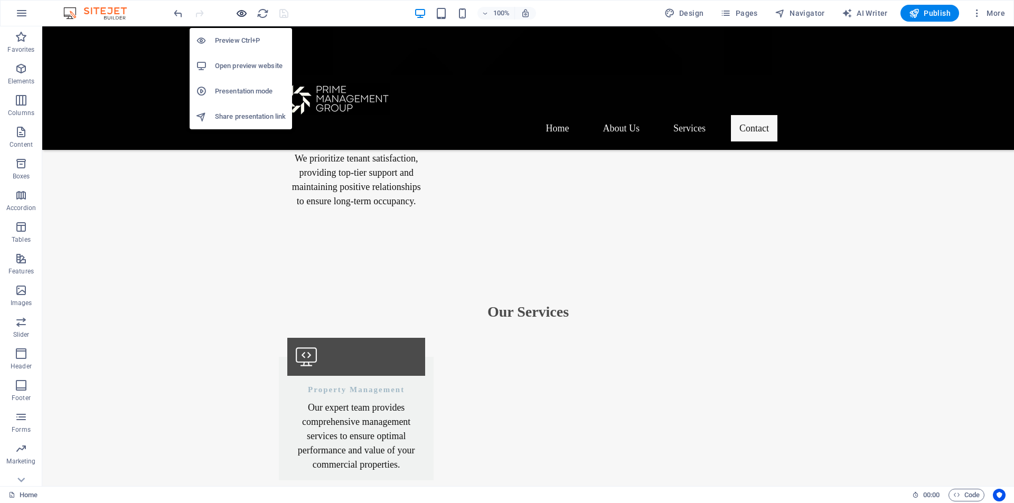
click at [241, 13] on icon "button" at bounding box center [241, 13] width 12 height 12
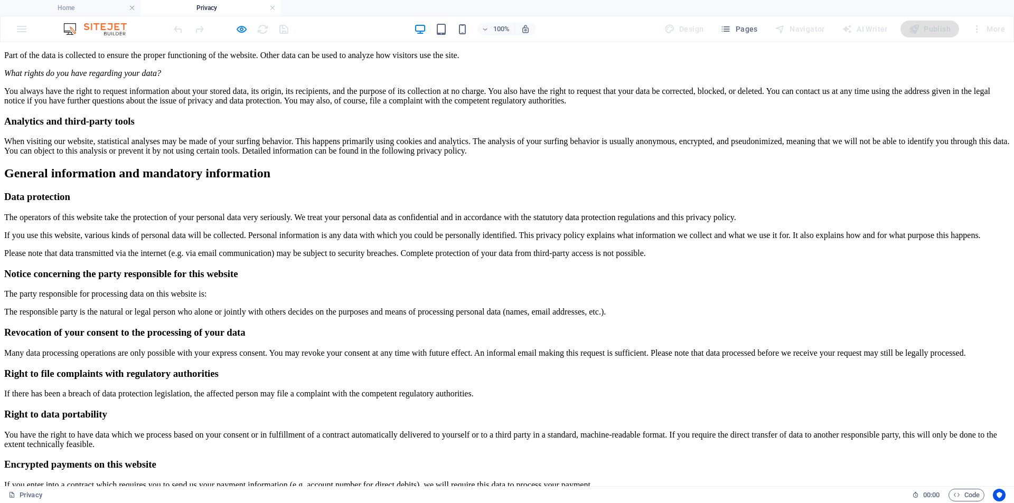
scroll to position [14, 0]
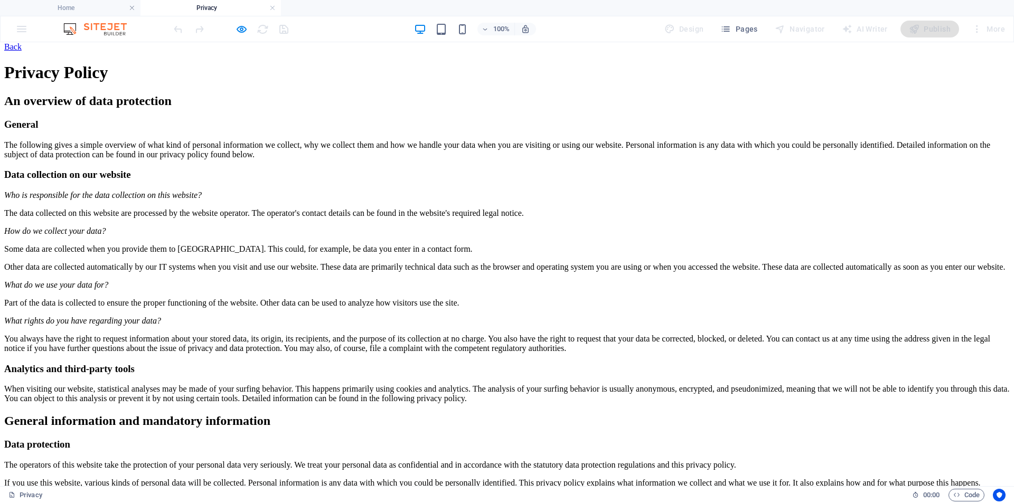
click at [256, 52] on div "Back" at bounding box center [506, 47] width 1005 height 10
click at [257, 43] on div "Back" at bounding box center [506, 47] width 1005 height 10
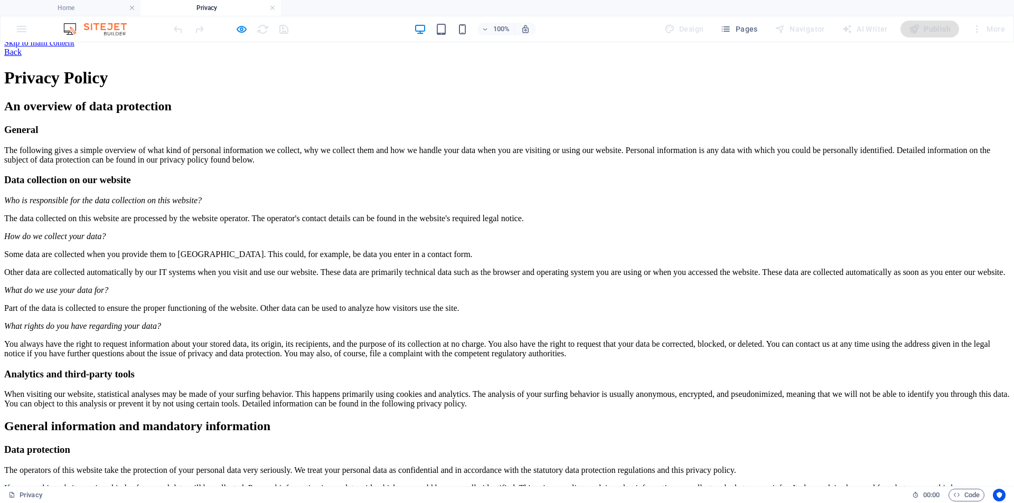
scroll to position [0, 0]
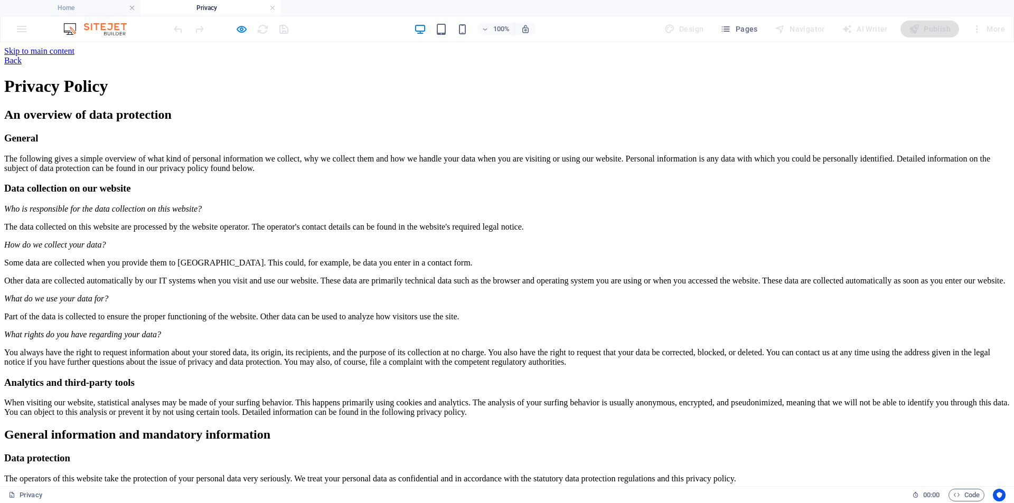
click at [259, 59] on div "Back" at bounding box center [506, 61] width 1005 height 10
click at [241, 30] on icon "button" at bounding box center [241, 29] width 12 height 12
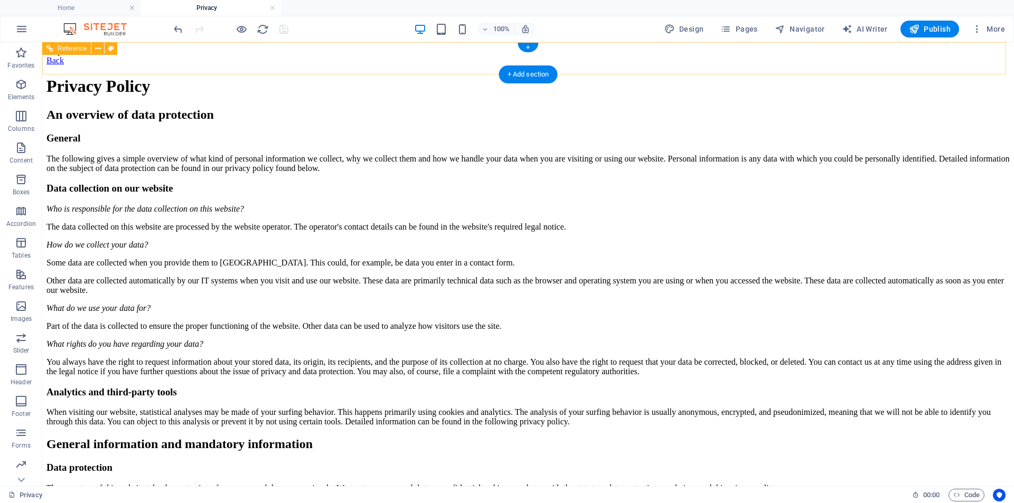
click at [306, 58] on div "Back" at bounding box center [527, 61] width 963 height 10
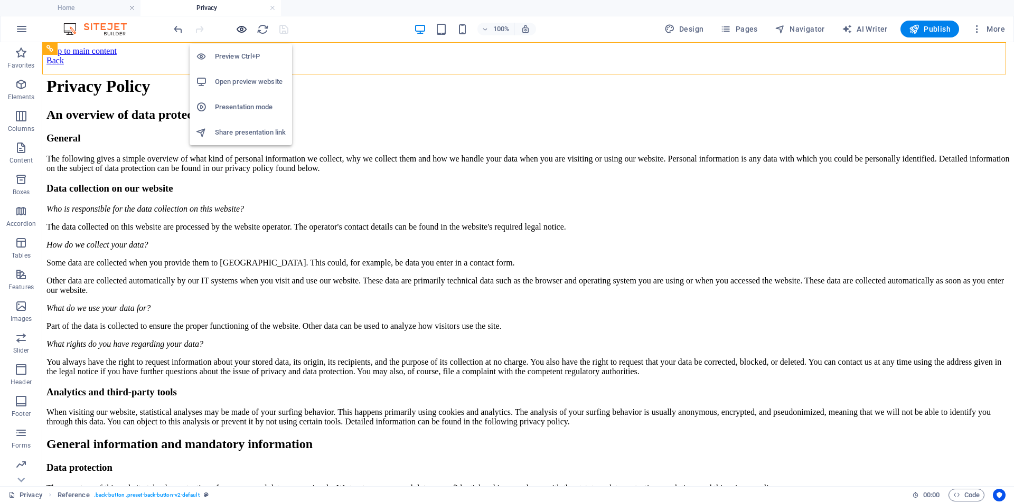
click at [243, 24] on icon "button" at bounding box center [241, 29] width 12 height 12
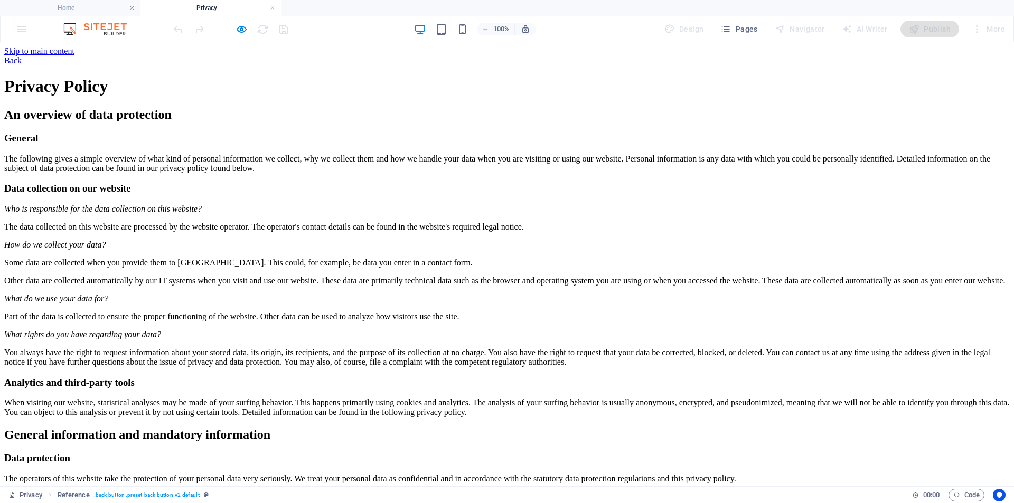
click at [22, 56] on link "Back" at bounding box center [12, 60] width 17 height 9
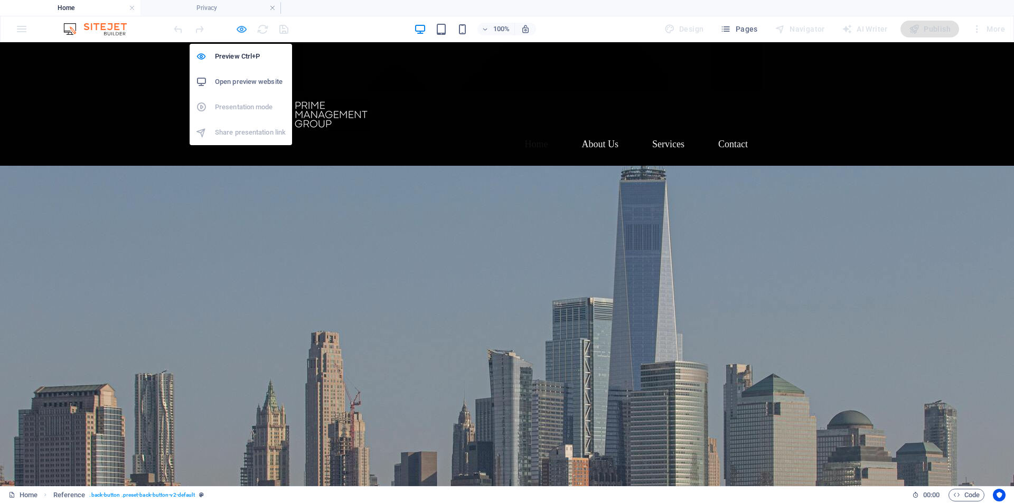
click at [244, 28] on icon "button" at bounding box center [241, 29] width 12 height 12
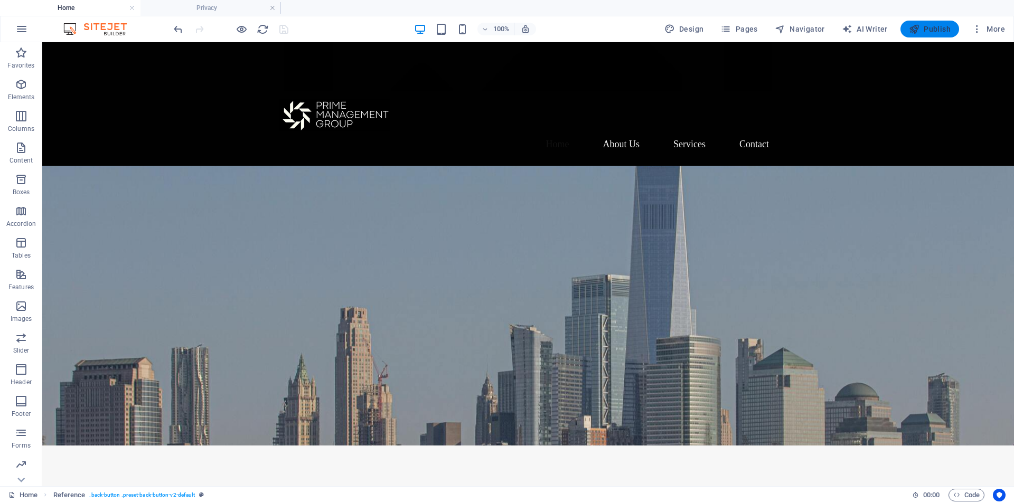
click at [940, 30] on span "Publish" at bounding box center [930, 29] width 42 height 11
